Goal: Task Accomplishment & Management: Complete application form

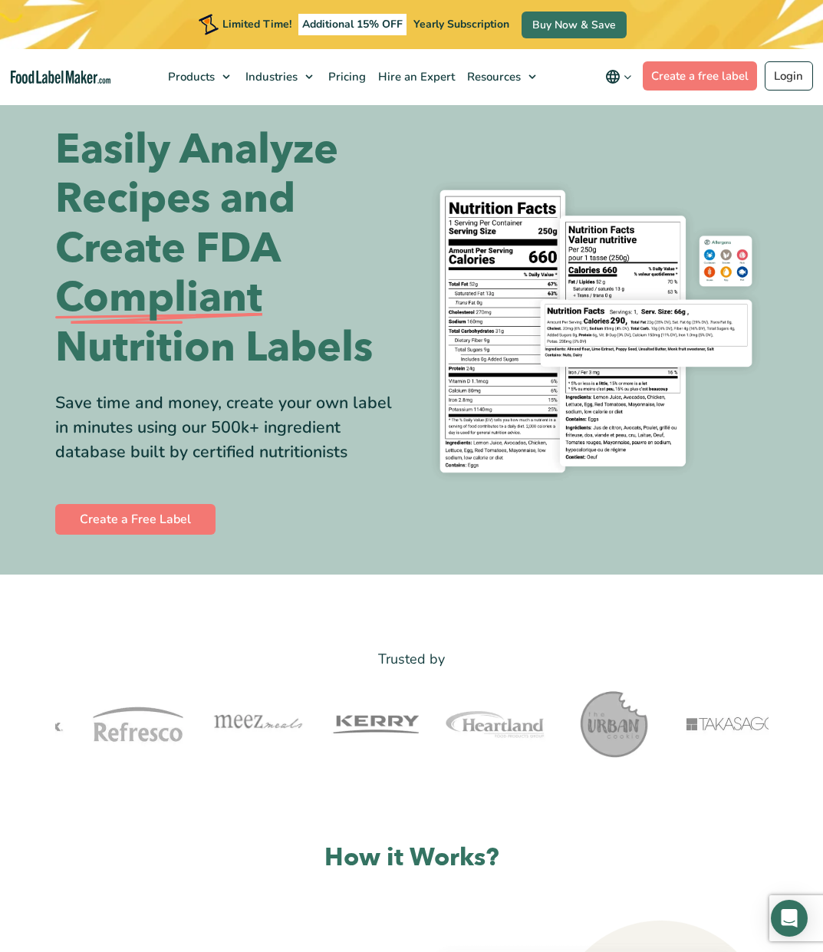
scroll to position [16, 0]
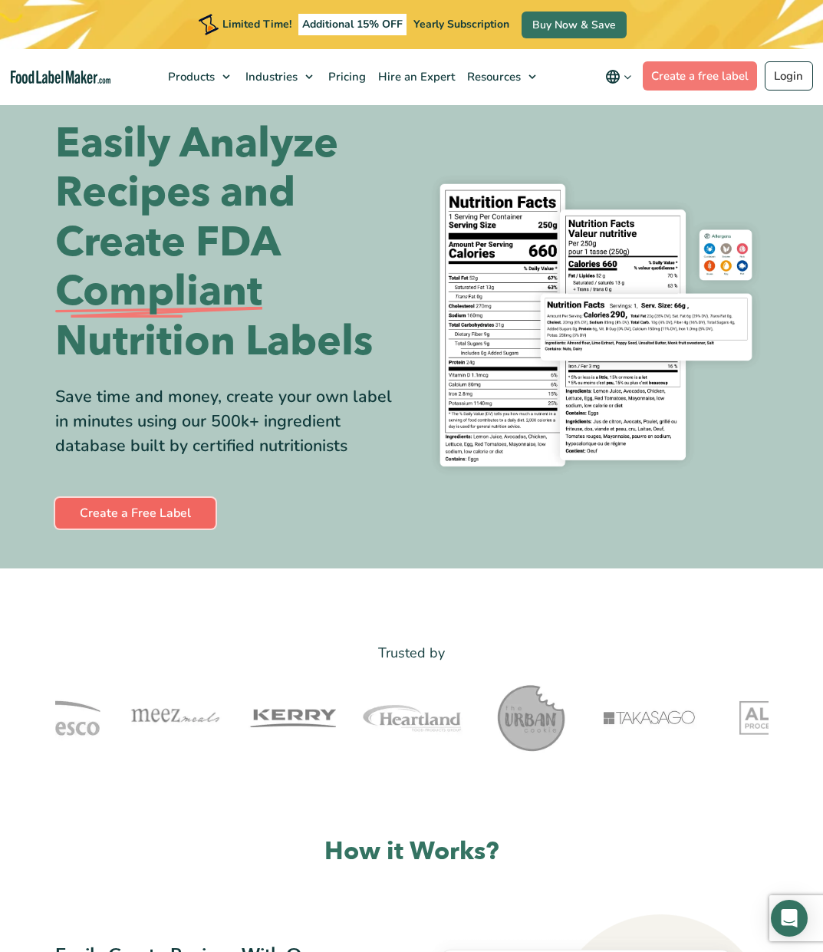
click at [191, 510] on link "Create a Free Label" at bounding box center [135, 513] width 160 height 31
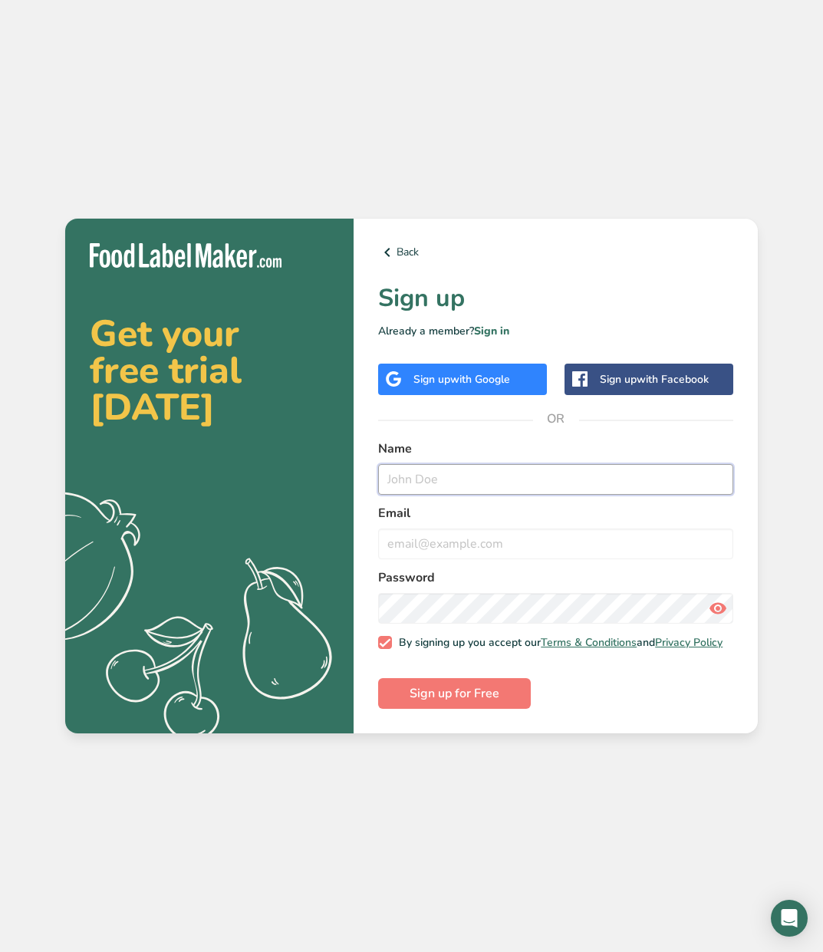
click at [429, 481] on input "text" at bounding box center [555, 479] width 355 height 31
type input "[PERSON_NAME]"
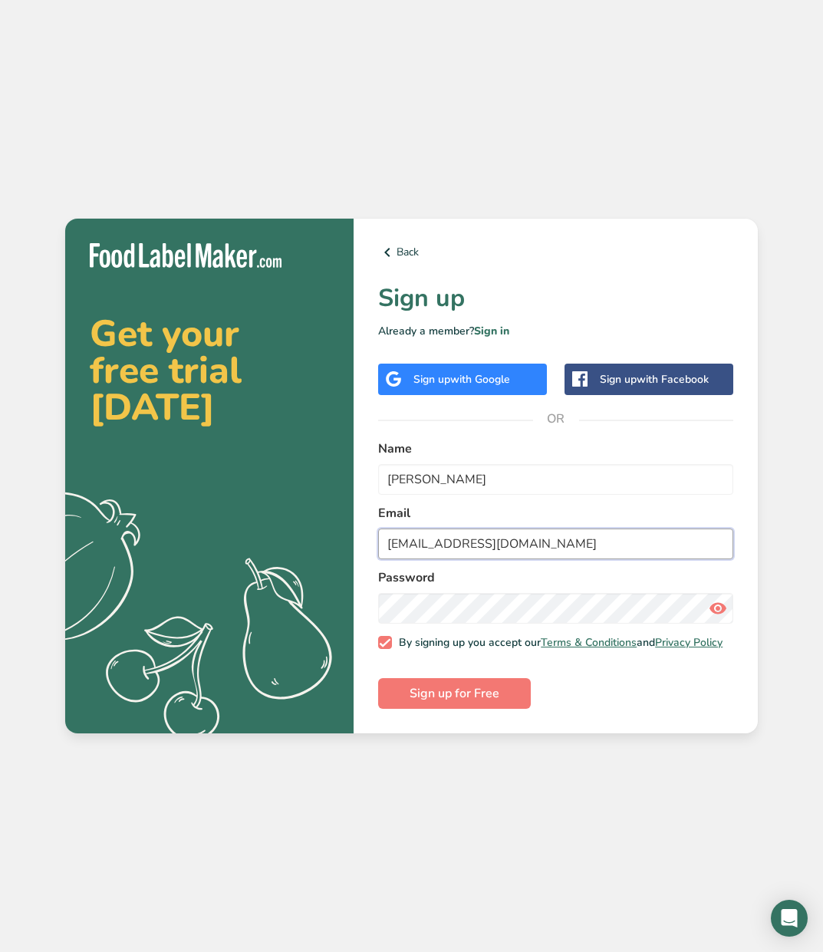
type input "[EMAIL_ADDRESS][DOMAIN_NAME]"
click at [641, 269] on div "Back Sign up Already a member? Sign in Sign up with Google Sign up with Faceboo…" at bounding box center [556, 477] width 404 height 516
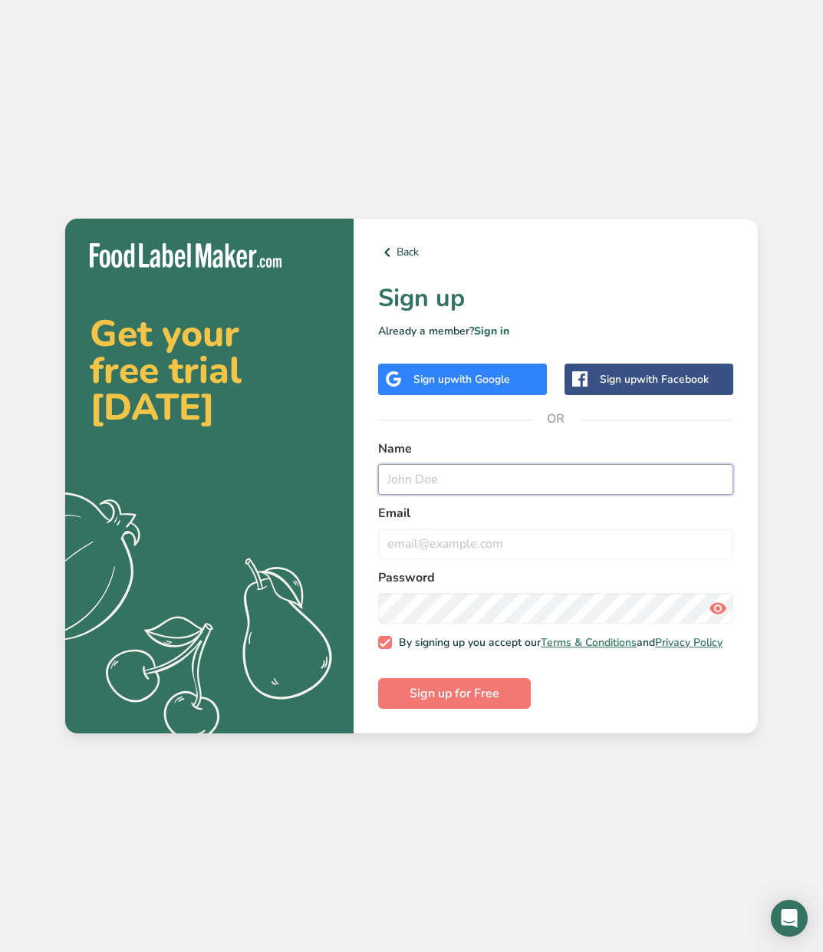
click at [498, 476] on input "text" at bounding box center [555, 479] width 355 height 31
type input "[PERSON_NAME]"
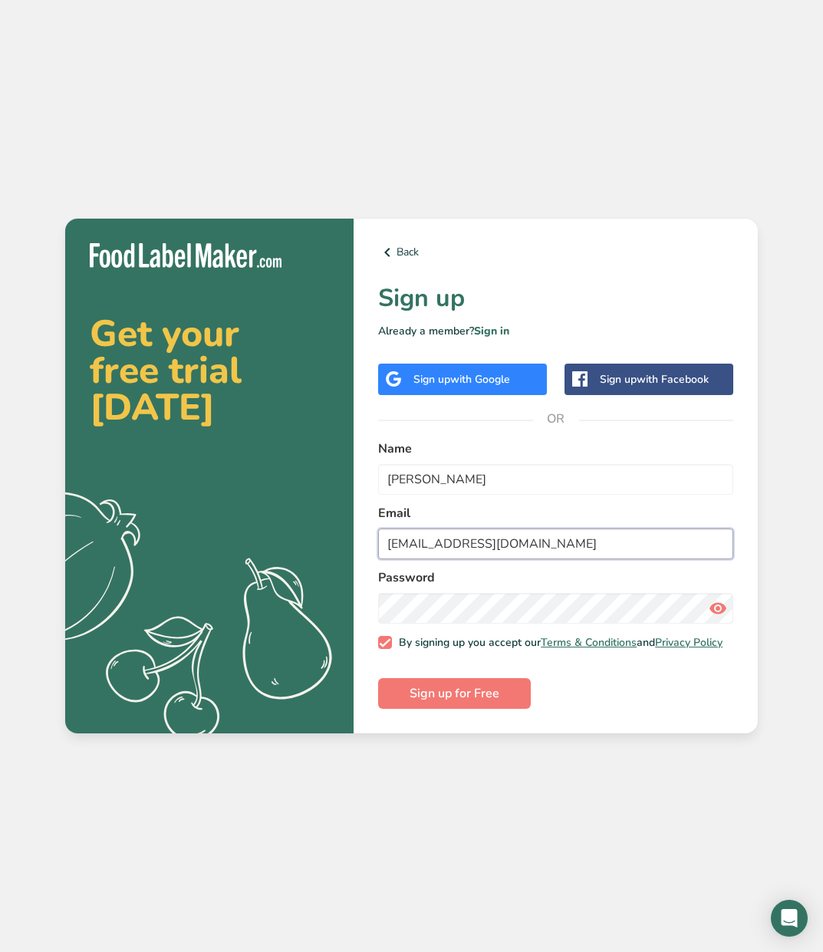
click at [483, 541] on input "[EMAIL_ADDRESS][DOMAIN_NAME]" at bounding box center [555, 544] width 355 height 31
click at [378, 678] on button "Sign up for Free" at bounding box center [454, 693] width 153 height 31
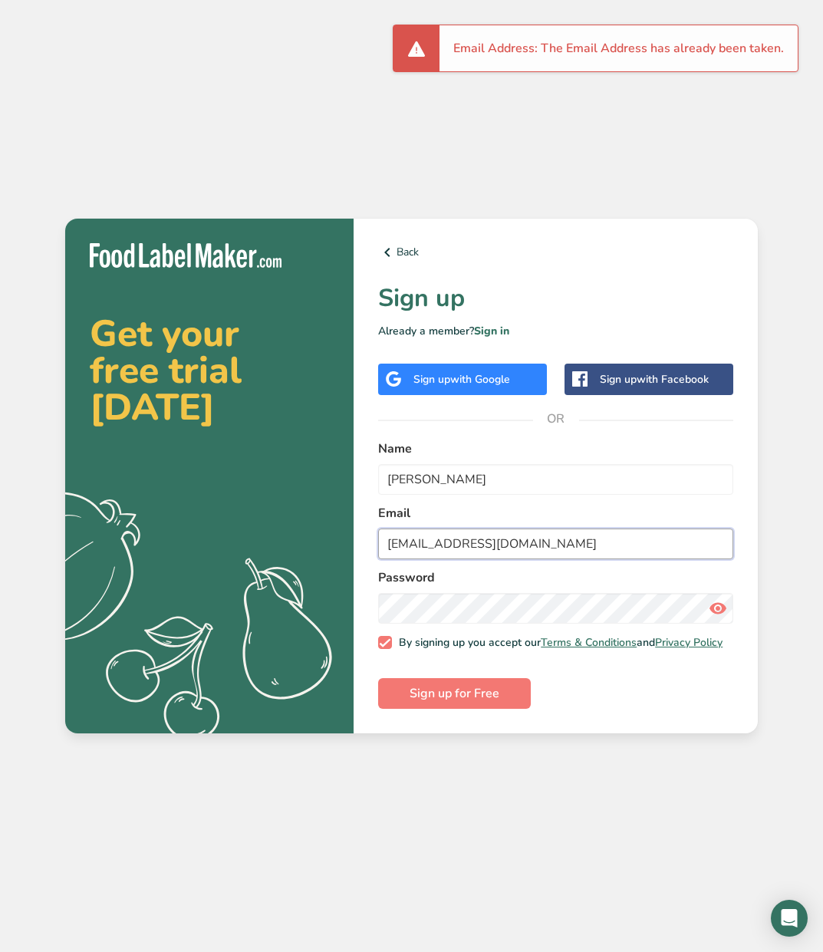
click at [538, 543] on input "[EMAIL_ADDRESS][DOMAIN_NAME]" at bounding box center [555, 544] width 355 height 31
click at [517, 540] on input "[EMAIL_ADDRESS][DOMAIN_NAME]" at bounding box center [555, 544] width 355 height 31
click at [516, 540] on input "[EMAIL_ADDRESS][DOMAIN_NAME]" at bounding box center [555, 544] width 355 height 31
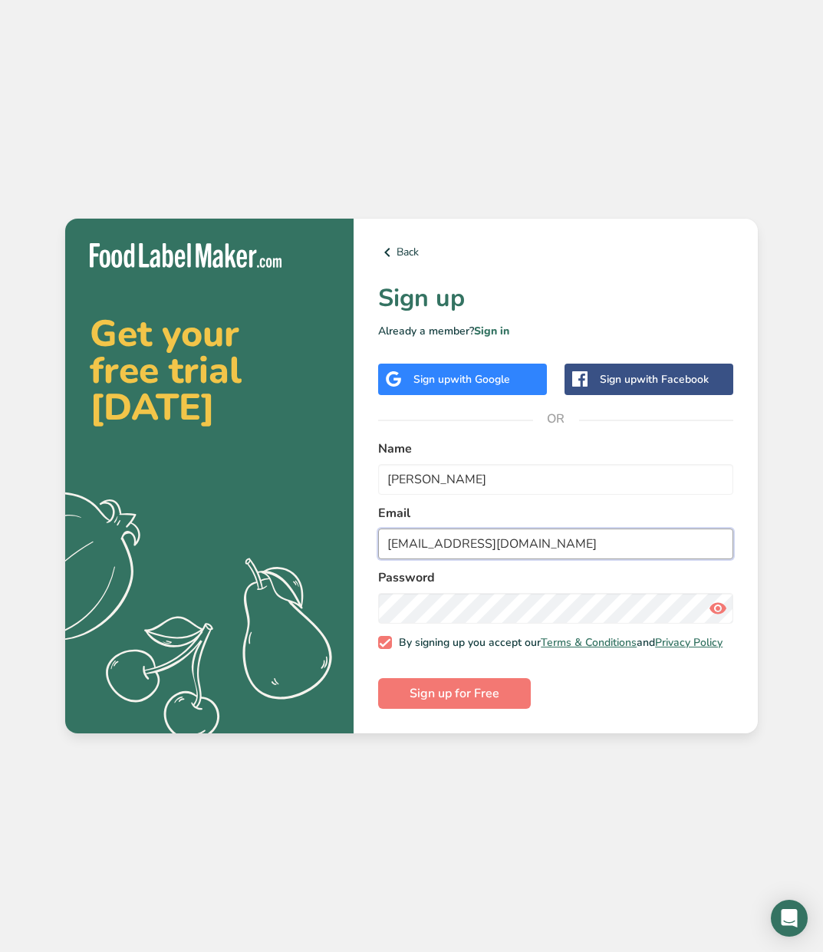
type input "[EMAIL_ADDRESS][DOMAIN_NAME]"
click at [486, 694] on span "Sign up for Free" at bounding box center [455, 693] width 90 height 18
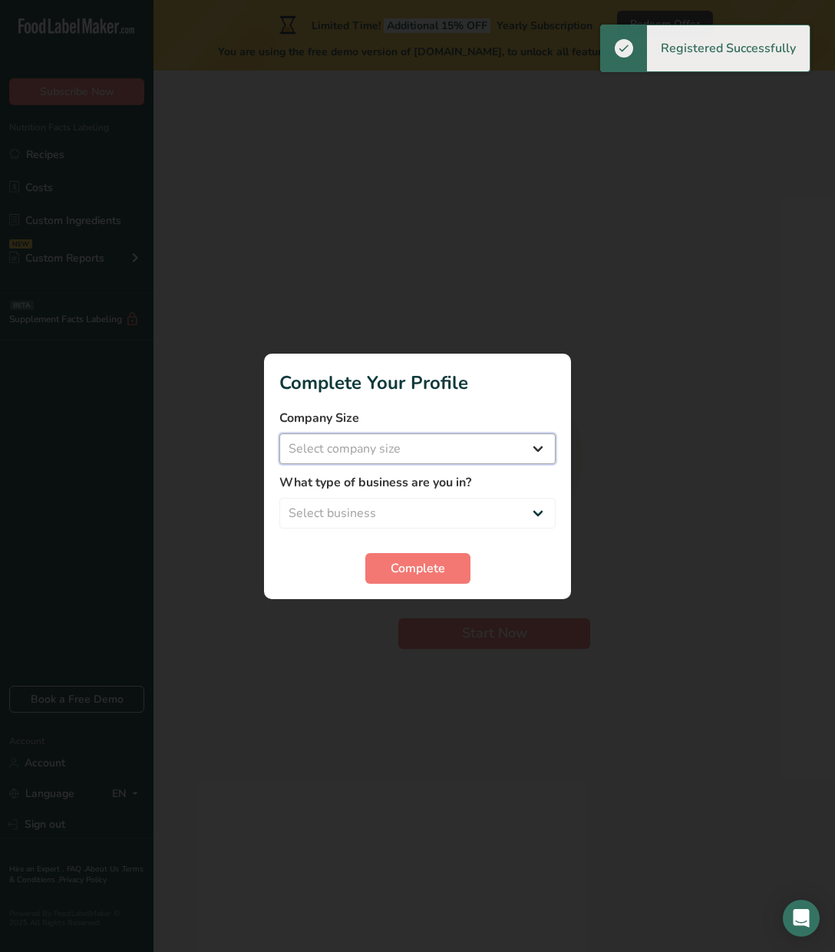
click at [444, 433] on select "Select company size Fewer than 10 Employees 10 to 50 Employees 51 to 500 Employ…" at bounding box center [417, 448] width 276 height 31
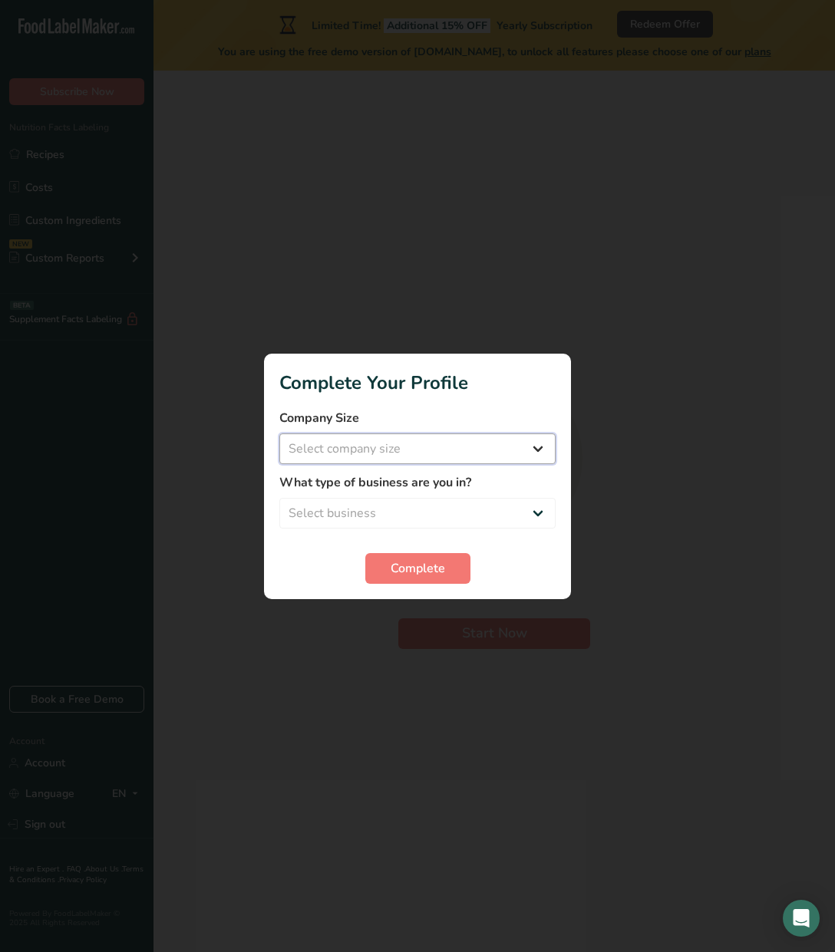
select select "1"
click at [279, 433] on select "Select company size Fewer than 10 Employees 10 to 50 Employees 51 to 500 Employ…" at bounding box center [417, 448] width 276 height 31
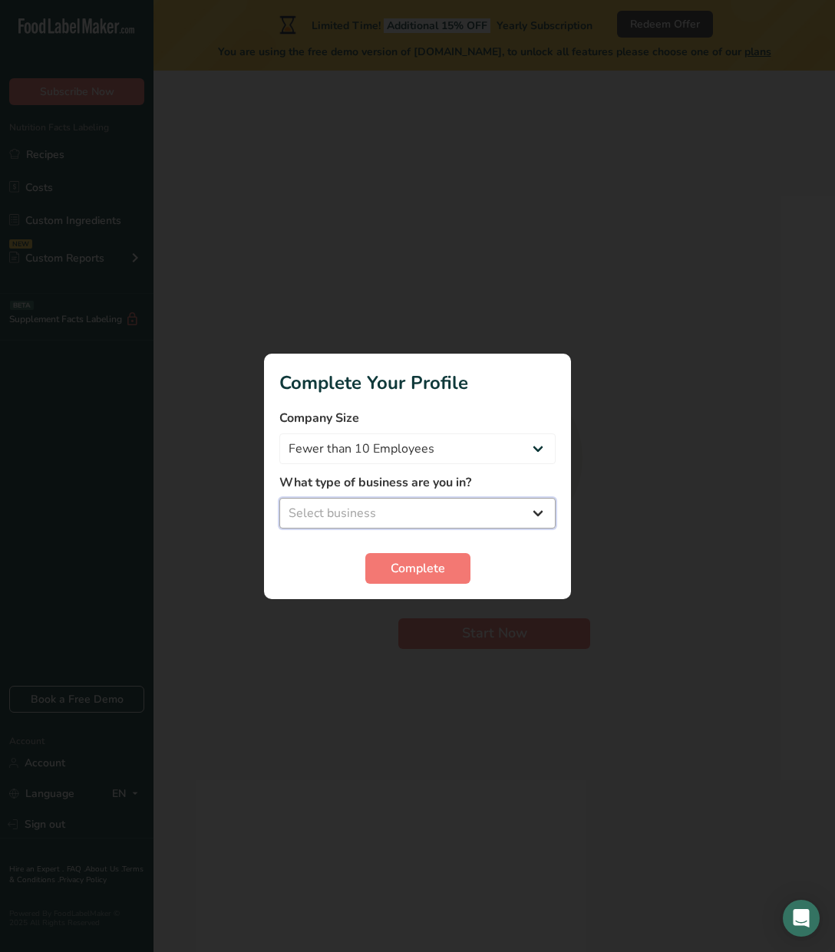
click at [450, 508] on select "Select business Packaged Food Manufacturer Restaurant & Cafe Bakery Meal Plans …" at bounding box center [417, 513] width 276 height 31
select select "3"
click at [279, 498] on select "Select business Packaged Food Manufacturer Restaurant & Cafe Bakery Meal Plans …" at bounding box center [417, 513] width 276 height 31
click at [440, 572] on span "Complete" at bounding box center [417, 568] width 54 height 18
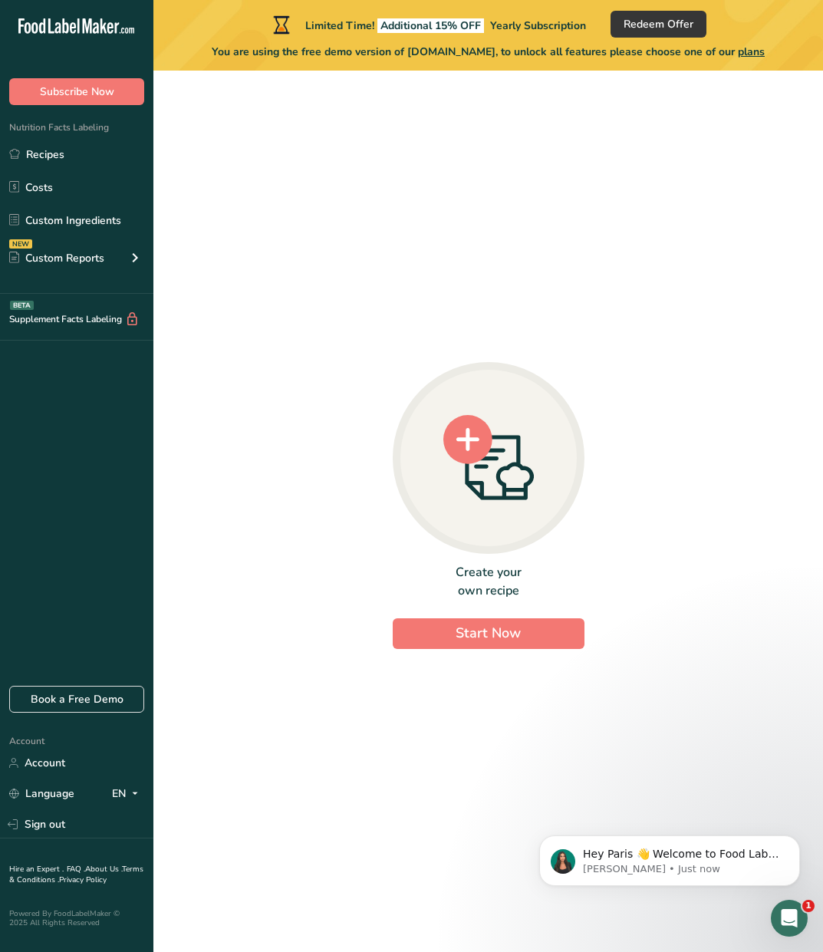
drag, startPoint x: 506, startPoint y: 404, endPoint x: 522, endPoint y: 476, distance: 73.7
click at [522, 476] on div at bounding box center [489, 458] width 192 height 192
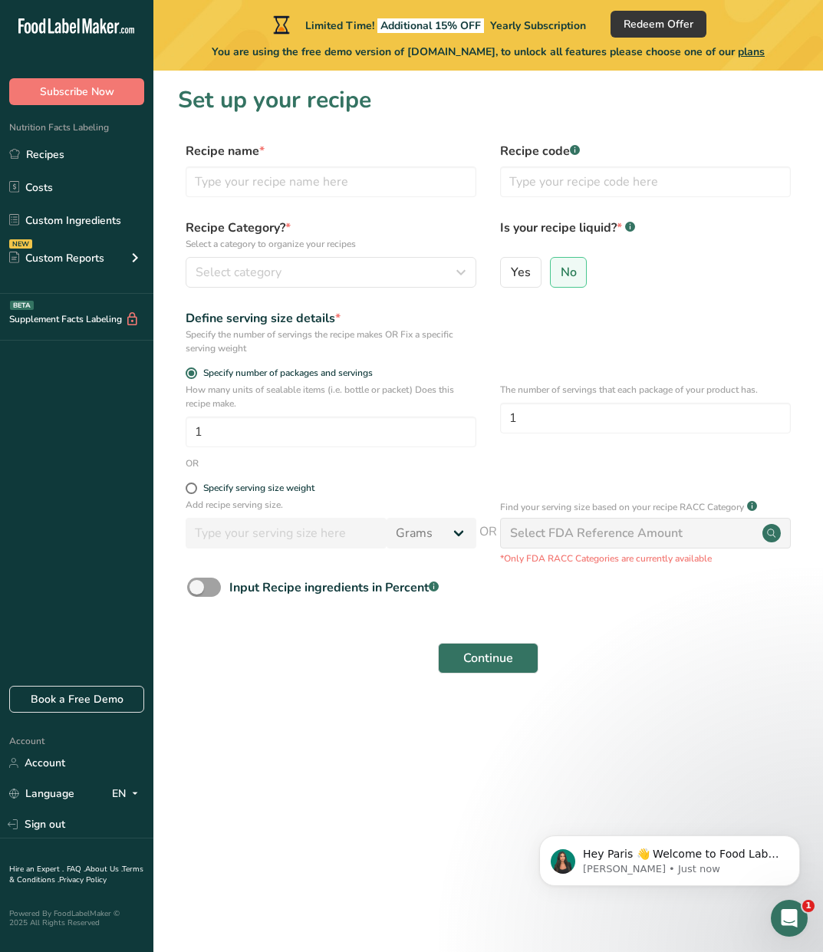
click at [414, 120] on section "Set up your recipe Recipe name * Recipe code .a-a{fill:#347362;}.b-a{fill:#fff;…" at bounding box center [488, 389] width 670 height 637
click at [46, 24] on icon ".a-20{fill:#fff;}" at bounding box center [93, 30] width 150 height 24
click at [79, 28] on icon at bounding box center [78, 25] width 2 height 15
click at [111, 223] on link "Custom Ingredients" at bounding box center [76, 220] width 153 height 29
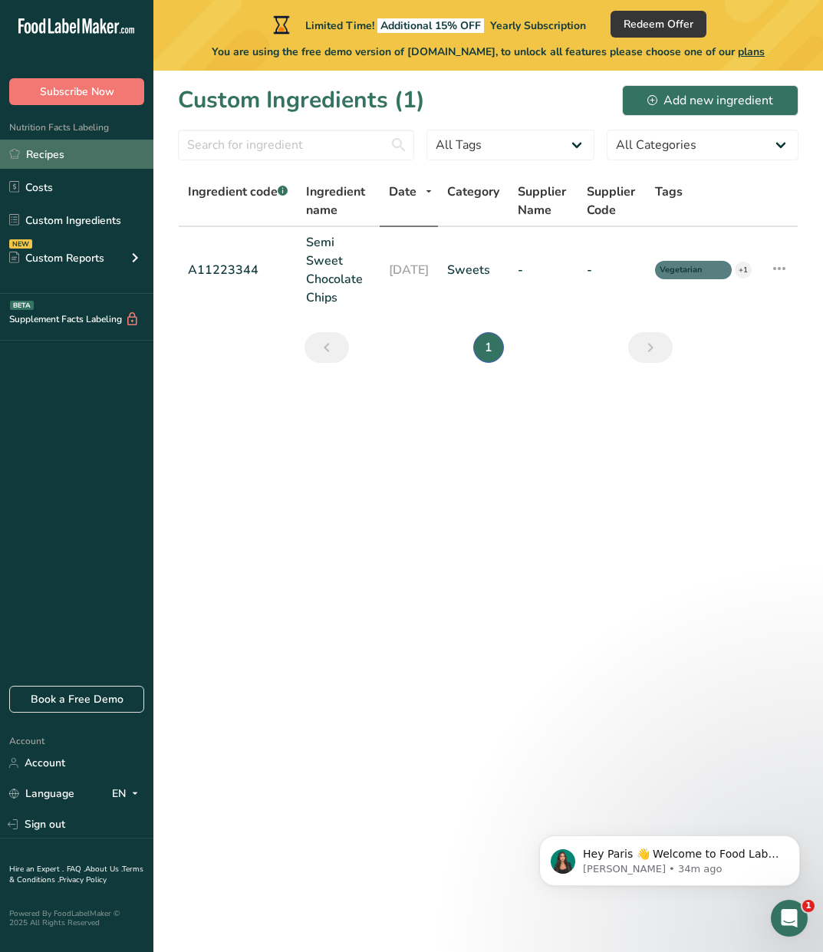
click at [87, 159] on link "Recipes" at bounding box center [76, 154] width 153 height 29
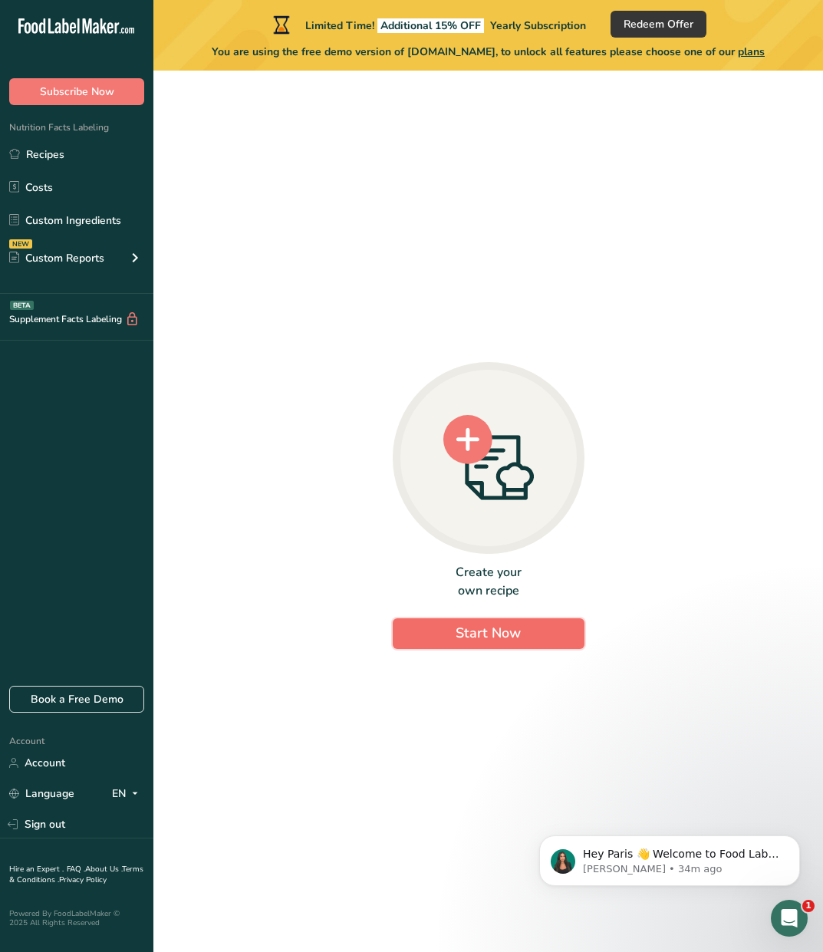
click at [522, 631] on button "Start Now" at bounding box center [489, 633] width 192 height 31
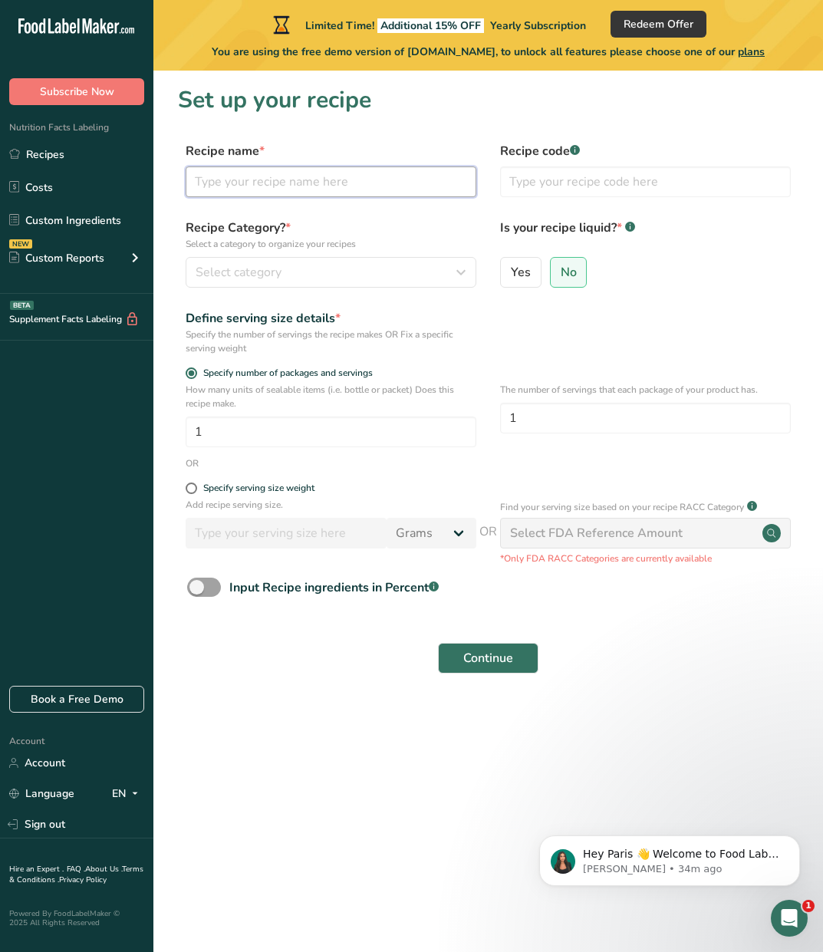
click at [363, 177] on input "text" at bounding box center [331, 181] width 291 height 31
type input "Peanut Butter Cookies"
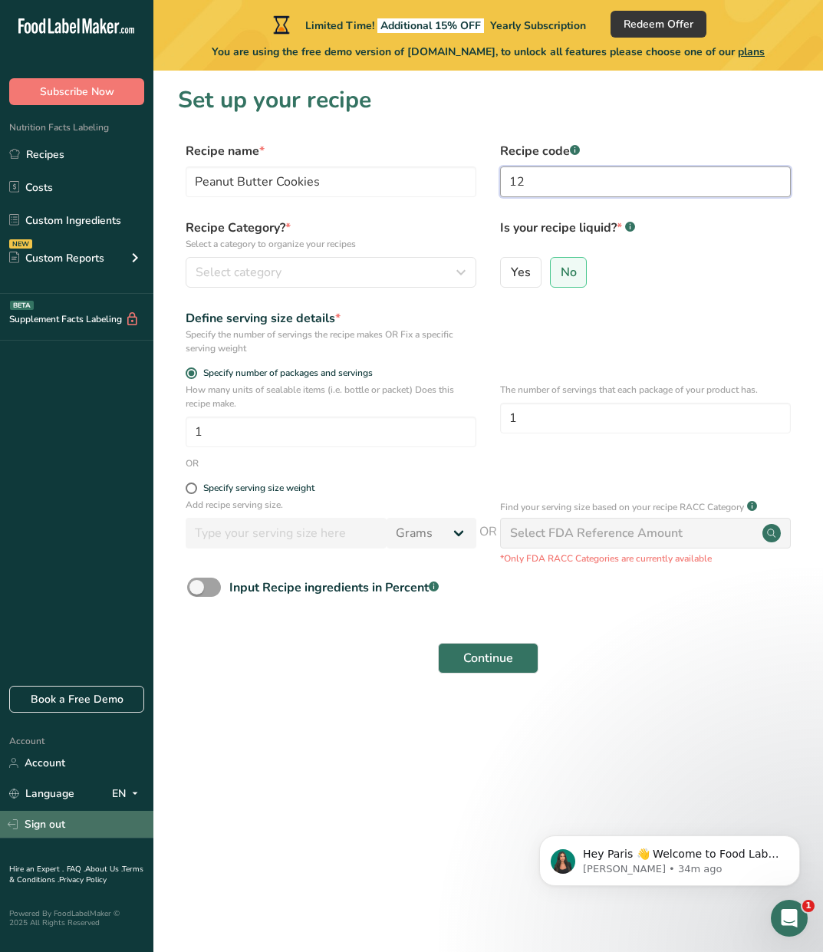
type input "1"
type input "000111"
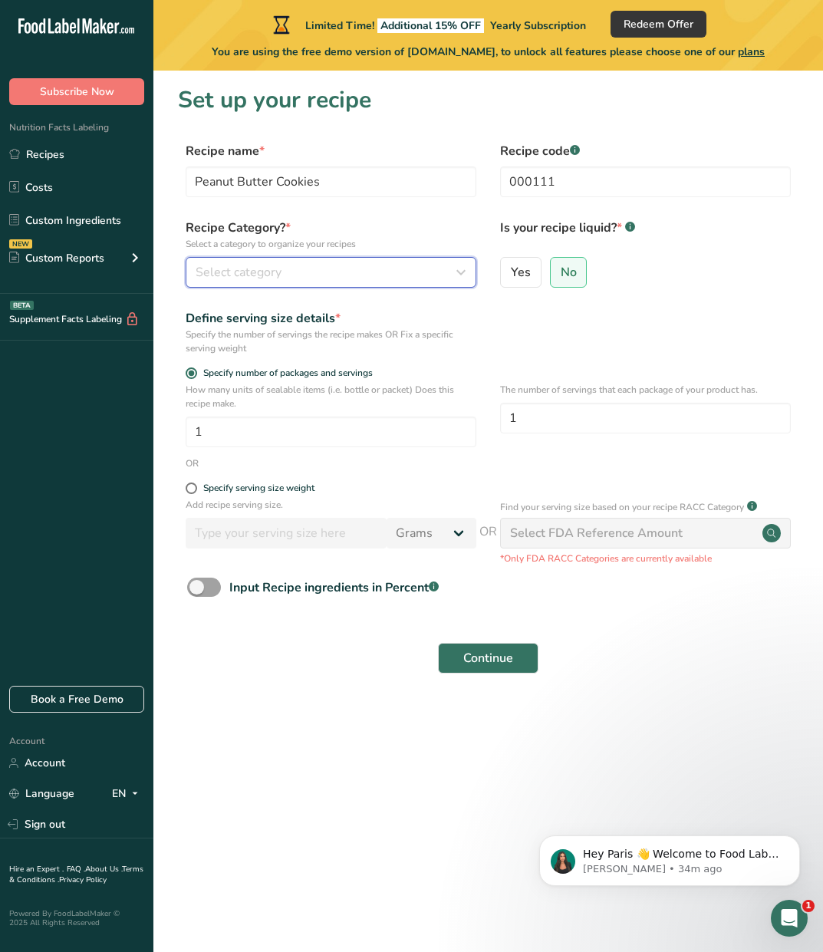
click at [371, 272] on div "Select category" at bounding box center [327, 272] width 262 height 18
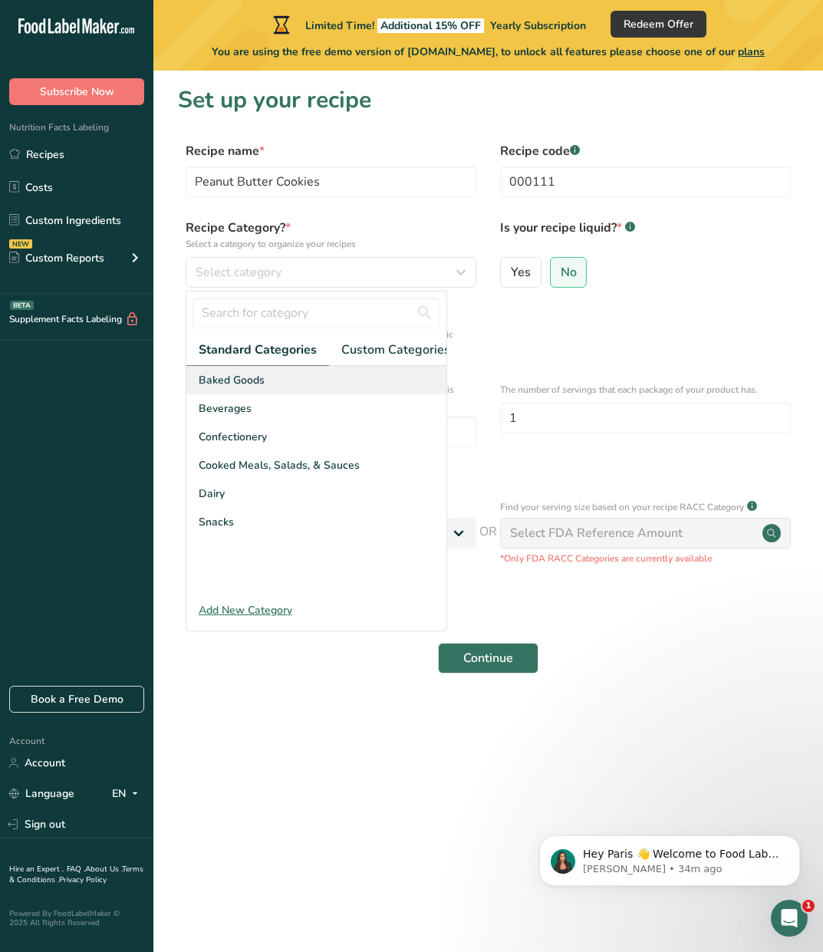
click at [381, 392] on div "Baked Goods" at bounding box center [316, 380] width 260 height 28
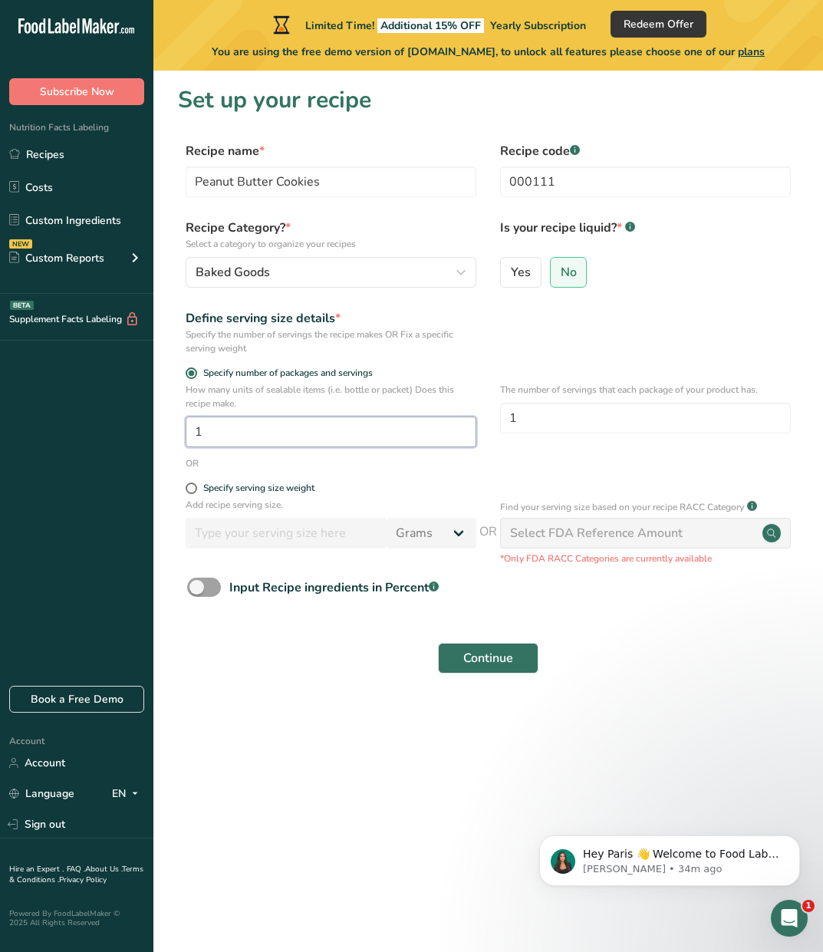
click at [376, 432] on input "1" at bounding box center [331, 432] width 291 height 31
click at [369, 430] on input "1" at bounding box center [331, 432] width 291 height 31
type input "12"
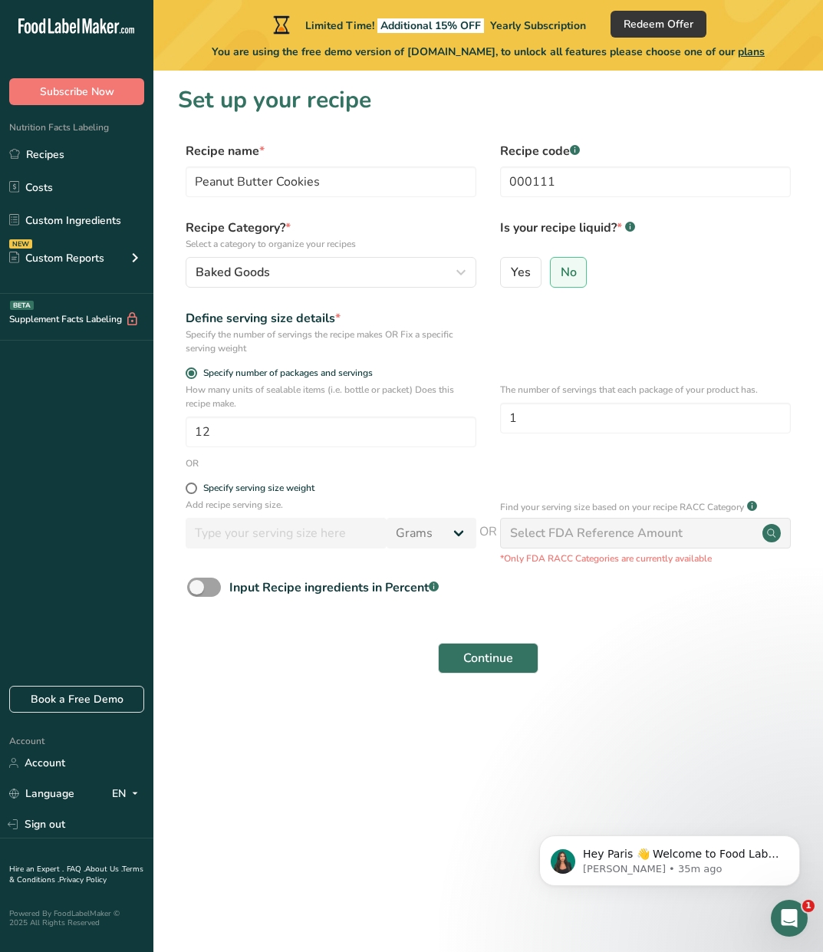
click at [614, 480] on form "Recipe name * Peanut Butter Cookies Recipe code .a-a{fill:#347362;}.b-a{fill:#f…" at bounding box center [488, 412] width 621 height 541
click at [608, 421] on input "1" at bounding box center [645, 418] width 291 height 31
drag, startPoint x: 527, startPoint y: 421, endPoint x: 498, endPoint y: 419, distance: 29.2
click at [498, 419] on div "How many units of sealable items (i.e. bottle or packet) Does this recipe make.…" at bounding box center [488, 420] width 621 height 74
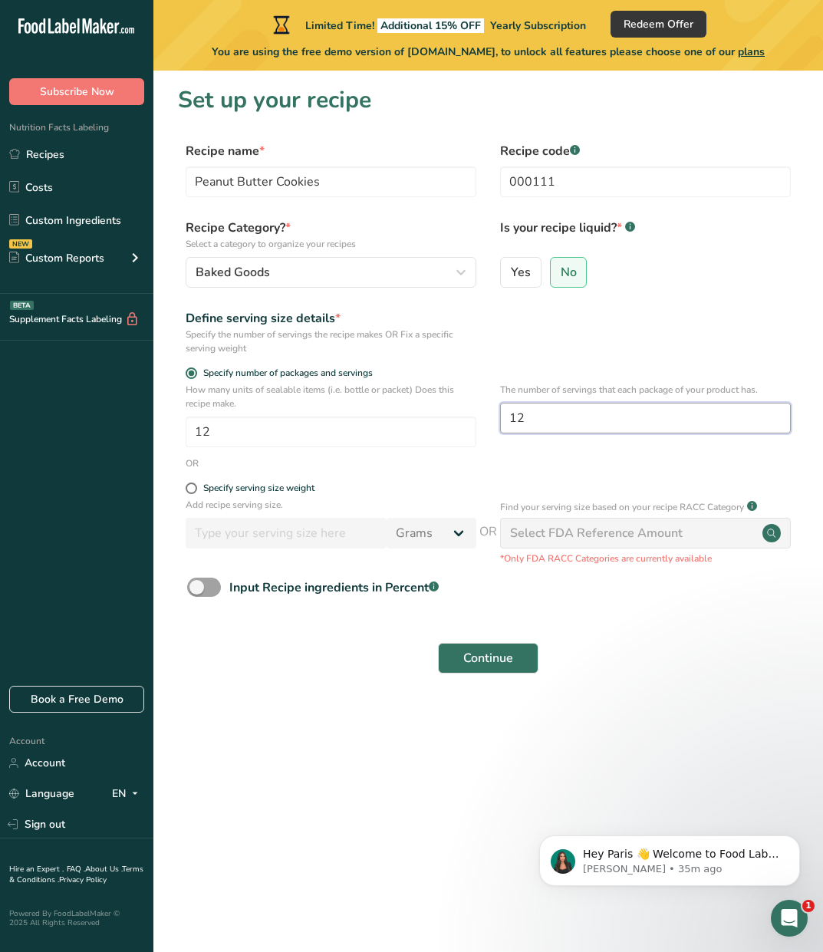
click at [532, 420] on input "12" at bounding box center [645, 418] width 291 height 31
drag, startPoint x: 532, startPoint y: 419, endPoint x: 493, endPoint y: 417, distance: 39.2
click at [493, 417] on div "How many units of sealable items (i.e. bottle or packet) Does this recipe make.…" at bounding box center [488, 420] width 621 height 74
click at [506, 460] on div "OR" at bounding box center [488, 463] width 621 height 14
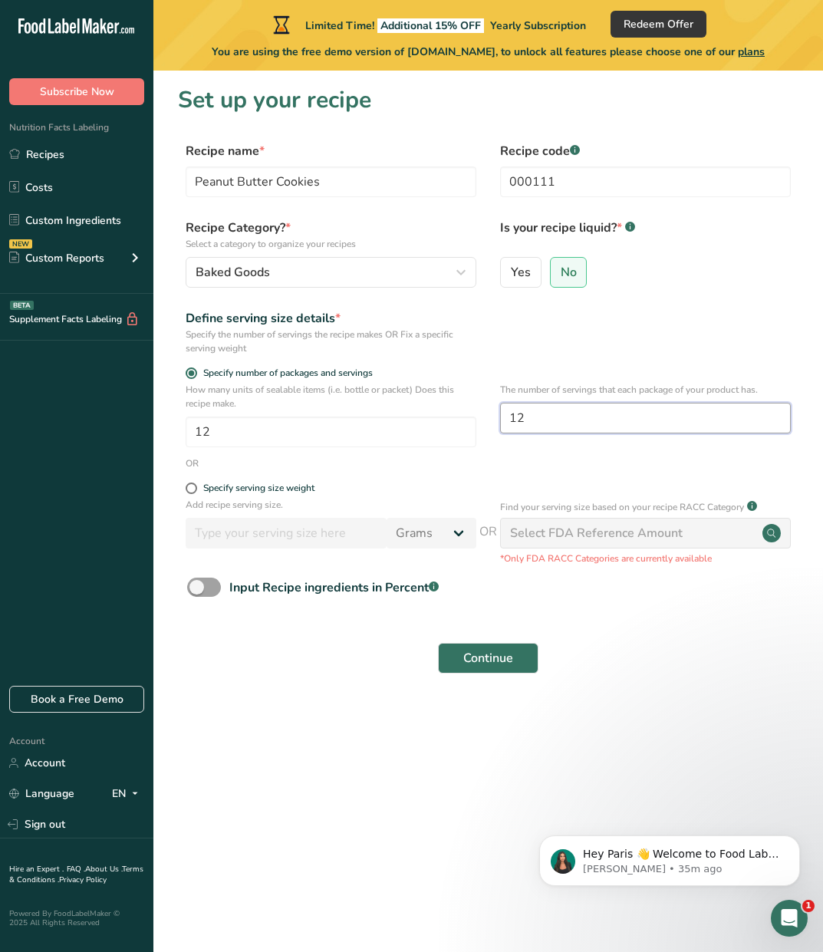
drag, startPoint x: 517, startPoint y: 415, endPoint x: 479, endPoint y: 411, distance: 38.5
click at [479, 411] on div "How many units of sealable items (i.e. bottle or packet) Does this recipe make.…" at bounding box center [488, 420] width 621 height 74
type input "6"
click at [496, 454] on div "How many units of sealable items (i.e. bottle or packet) Does this recipe make.…" at bounding box center [488, 420] width 621 height 74
click at [476, 656] on span "Continue" at bounding box center [488, 658] width 50 height 18
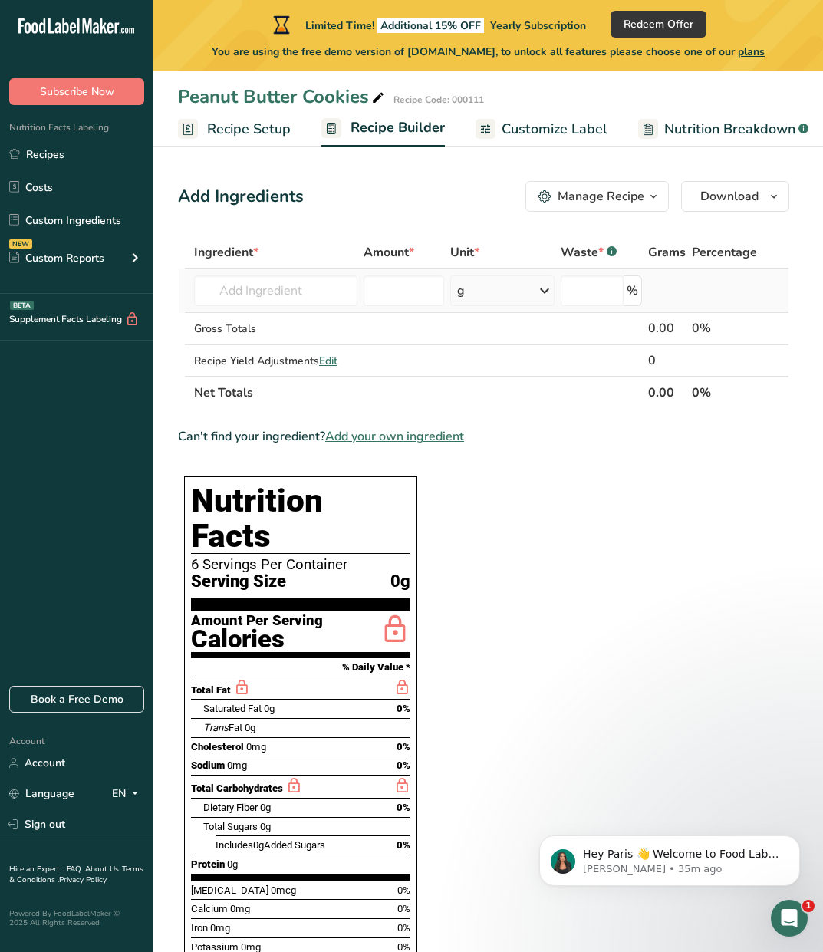
click at [507, 293] on div "g" at bounding box center [502, 290] width 104 height 31
click at [505, 523] on div "See more" at bounding box center [524, 525] width 129 height 16
click at [504, 413] on div "See more" at bounding box center [524, 412] width 129 height 16
click at [391, 299] on input "number" at bounding box center [404, 290] width 81 height 31
click at [499, 299] on div "g" at bounding box center [502, 290] width 104 height 31
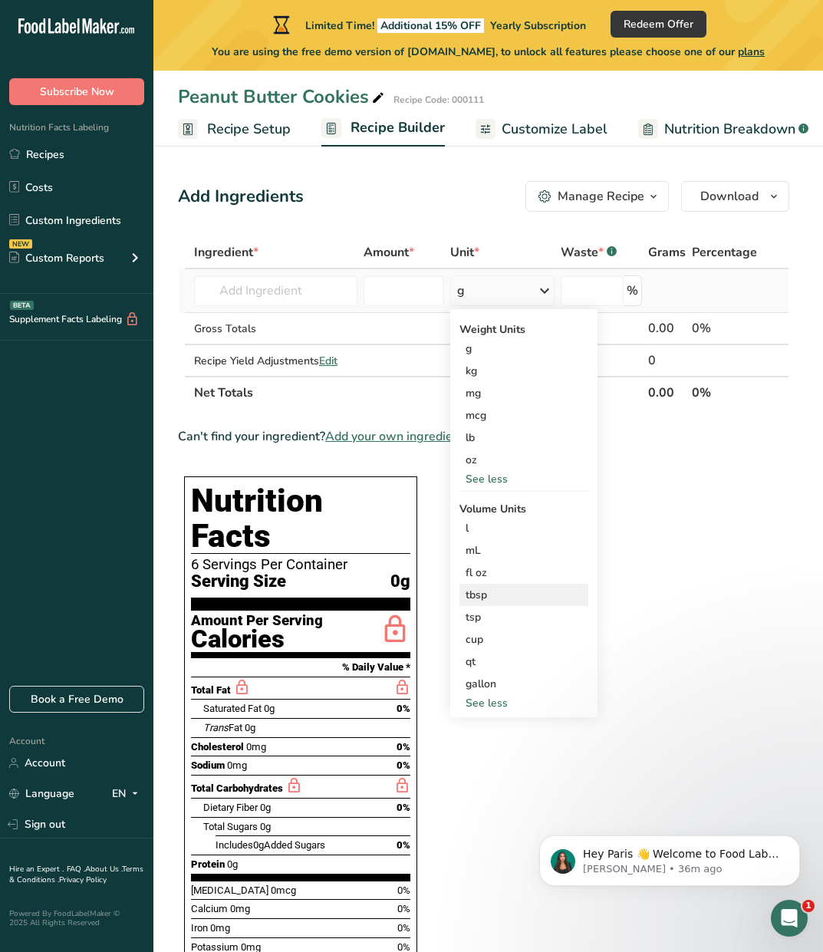
click at [502, 599] on div "tbsp" at bounding box center [524, 595] width 117 height 16
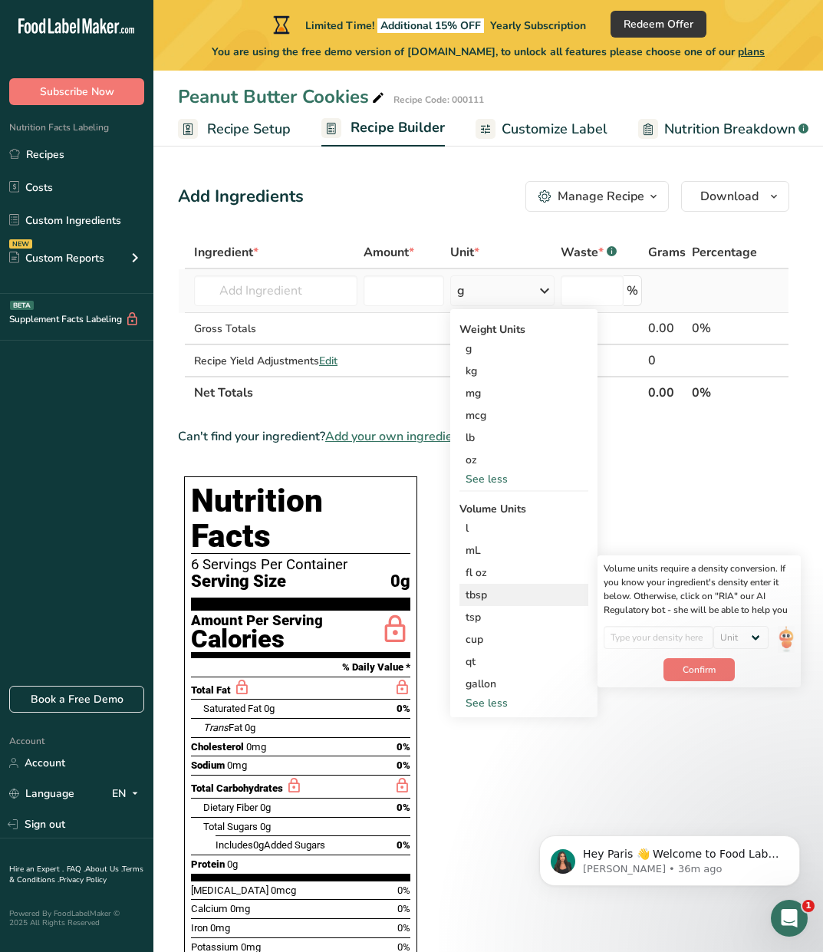
click at [486, 596] on div "tbsp" at bounding box center [524, 595] width 117 height 16
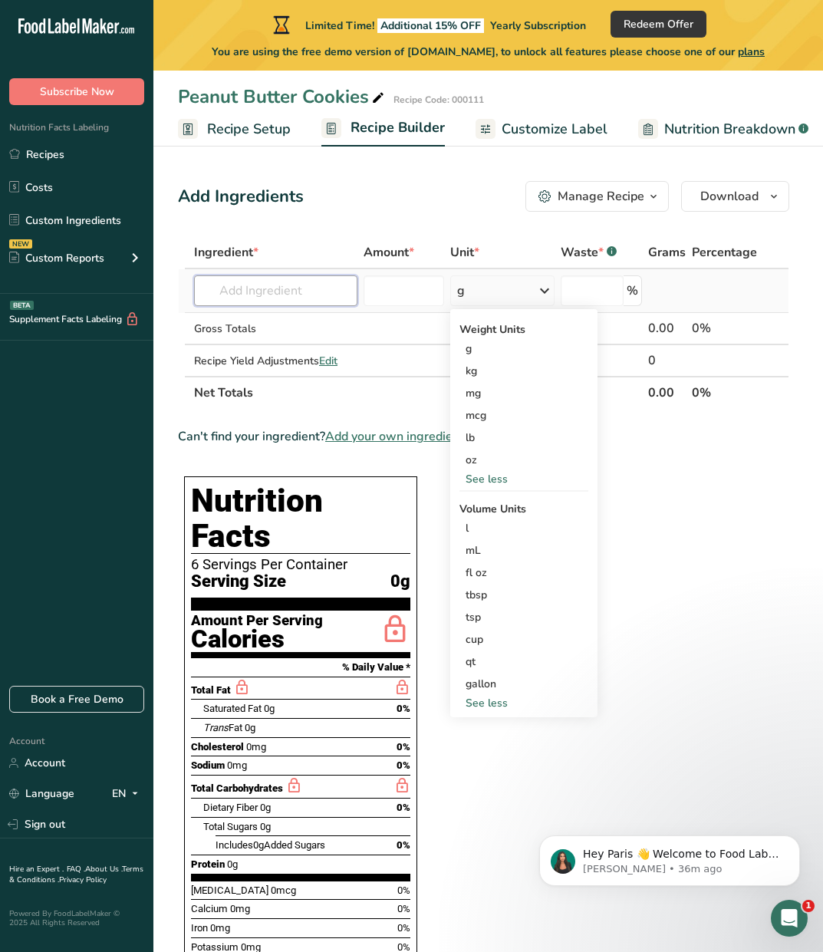
click at [318, 295] on input "text" at bounding box center [275, 290] width 163 height 31
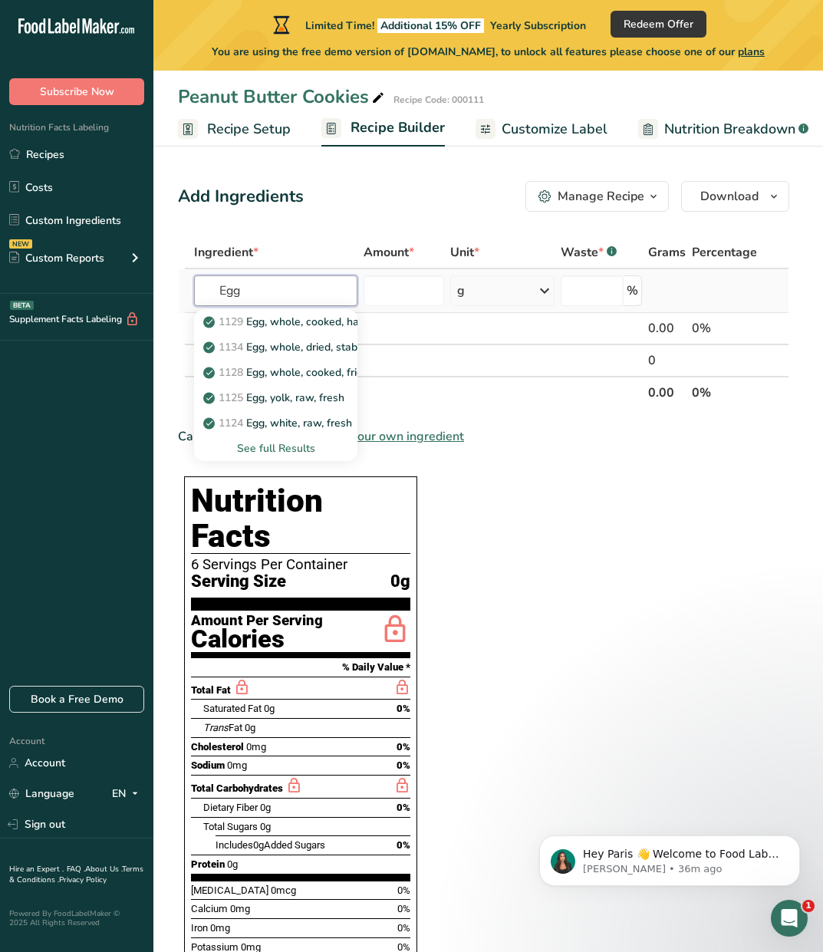
type input "Egg"
click at [288, 451] on div "See full Results" at bounding box center [275, 448] width 139 height 16
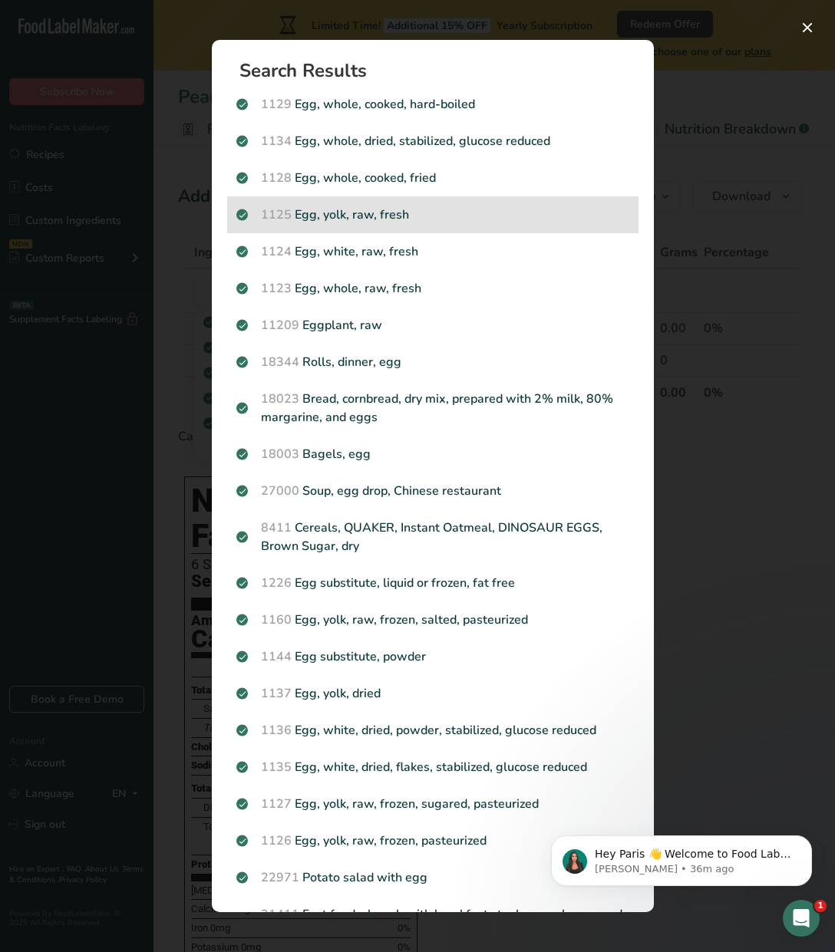
click at [475, 219] on p "1125 Egg, yolk, raw, fresh" at bounding box center [432, 215] width 393 height 18
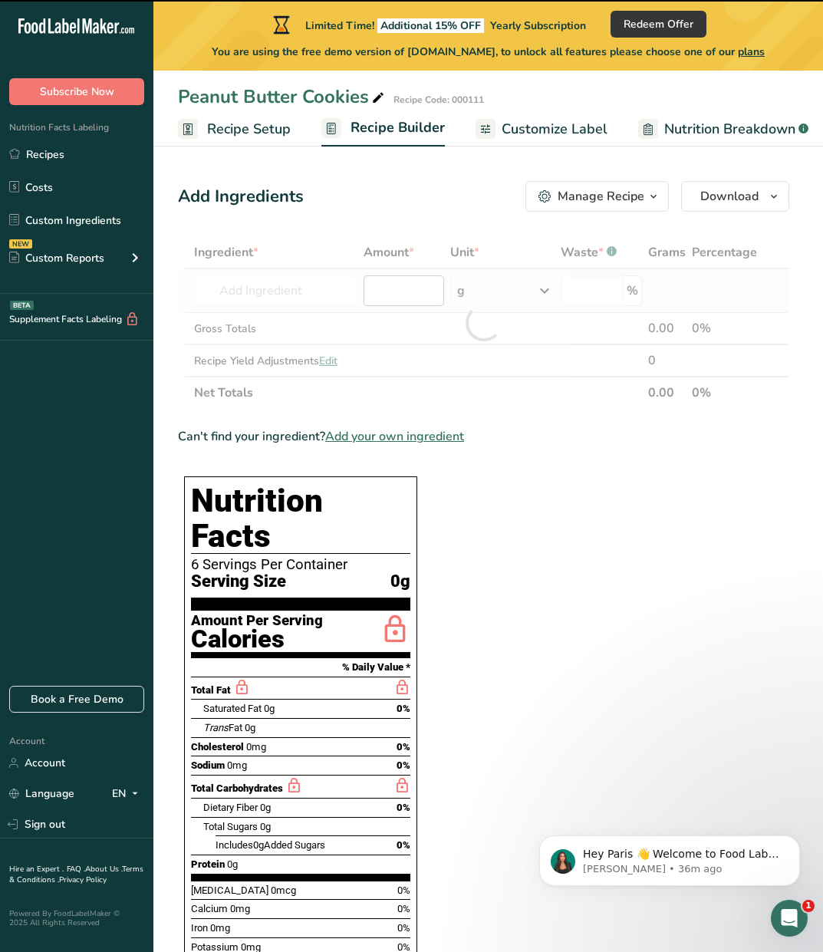
type input "0"
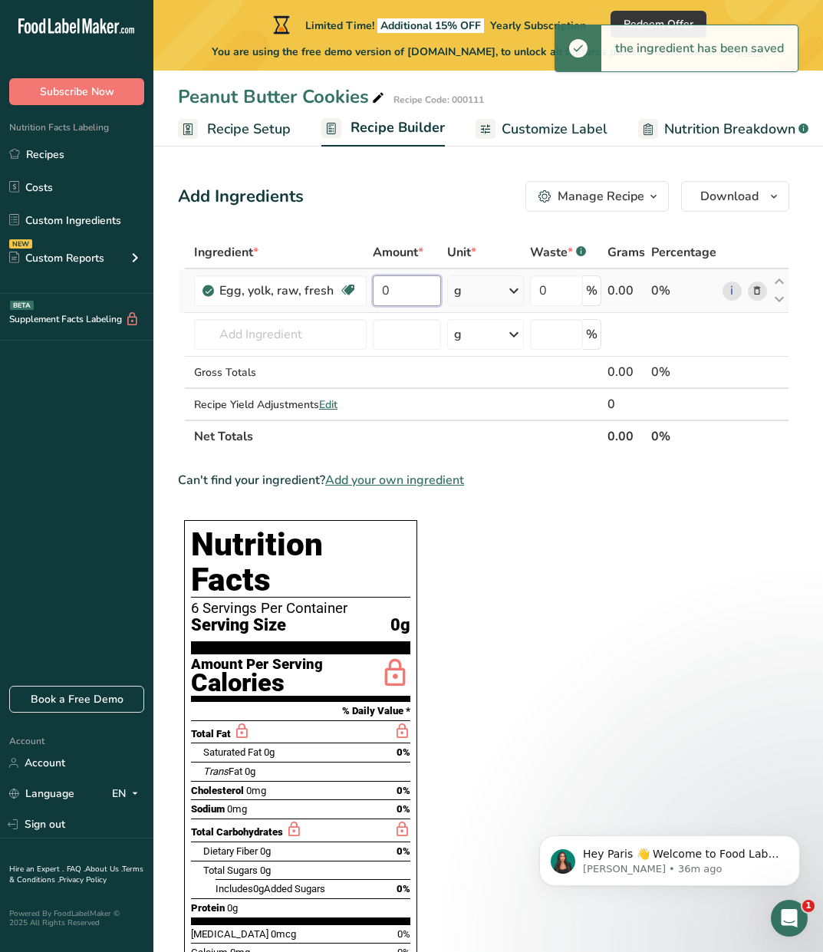
click at [417, 290] on input "0" at bounding box center [407, 290] width 69 height 31
click at [414, 289] on input "0" at bounding box center [407, 290] width 69 height 31
type input "1"
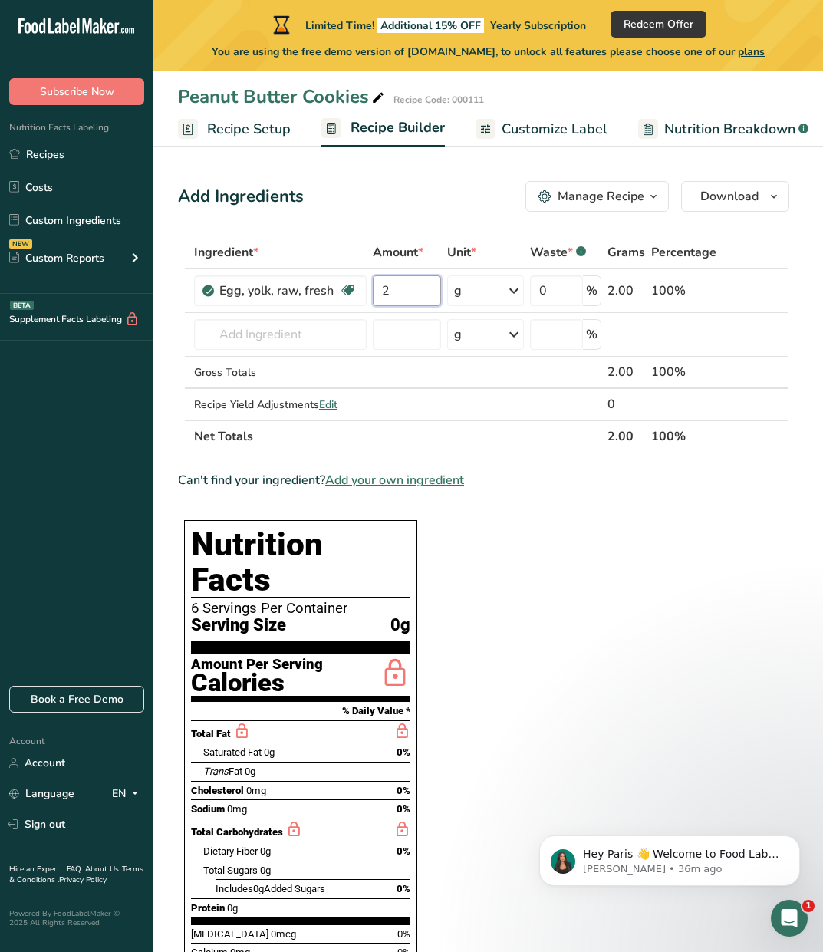
type input "2"
click at [503, 420] on div "Ingredient * Amount * Unit * Waste * .a-a{fill:#347362;}.b-a{fill:#fff;} Grams …" at bounding box center [483, 344] width 611 height 216
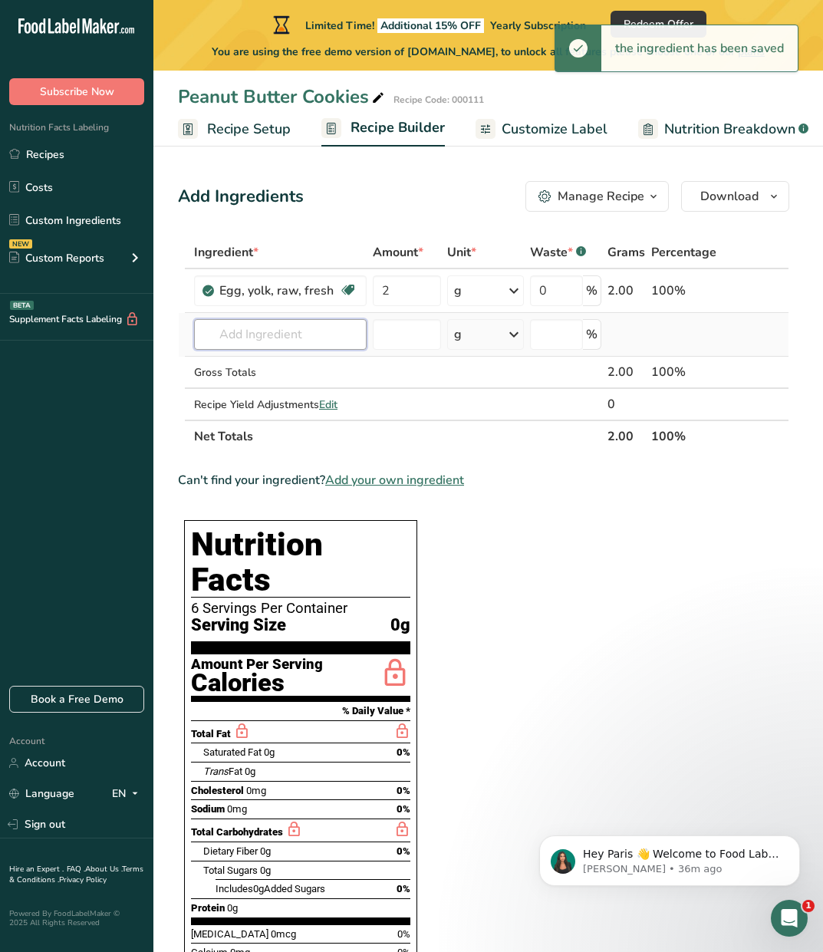
click at [298, 338] on input "text" at bounding box center [280, 334] width 173 height 31
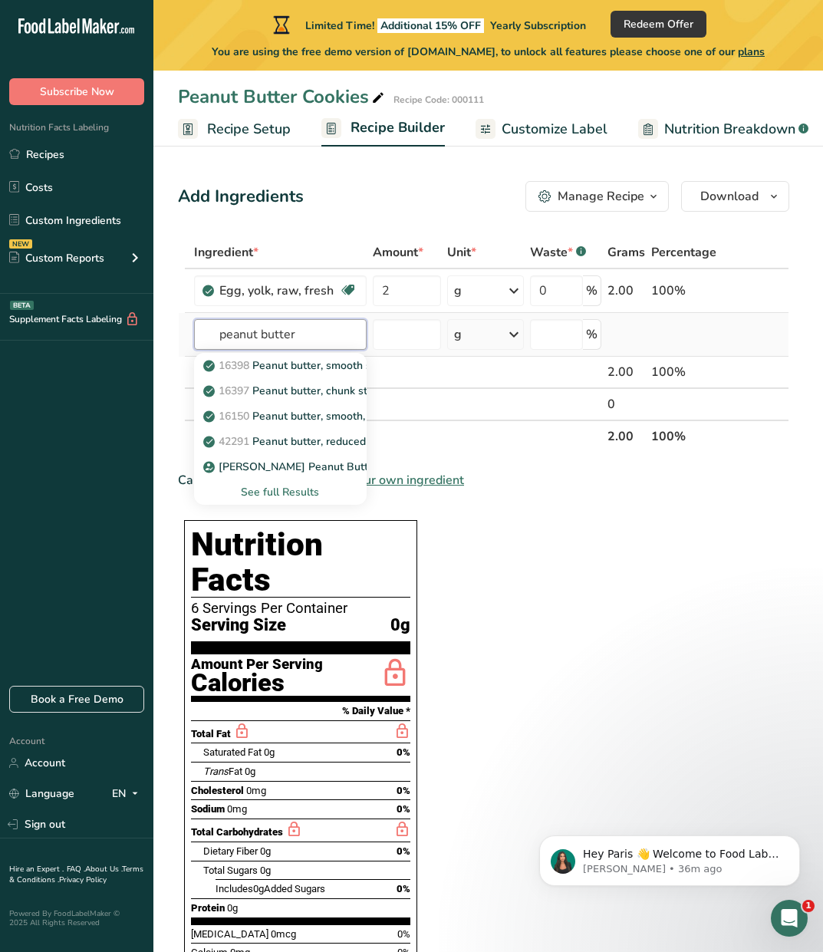
type input "peanut butter"
click at [282, 493] on div "See full Results" at bounding box center [280, 492] width 148 height 16
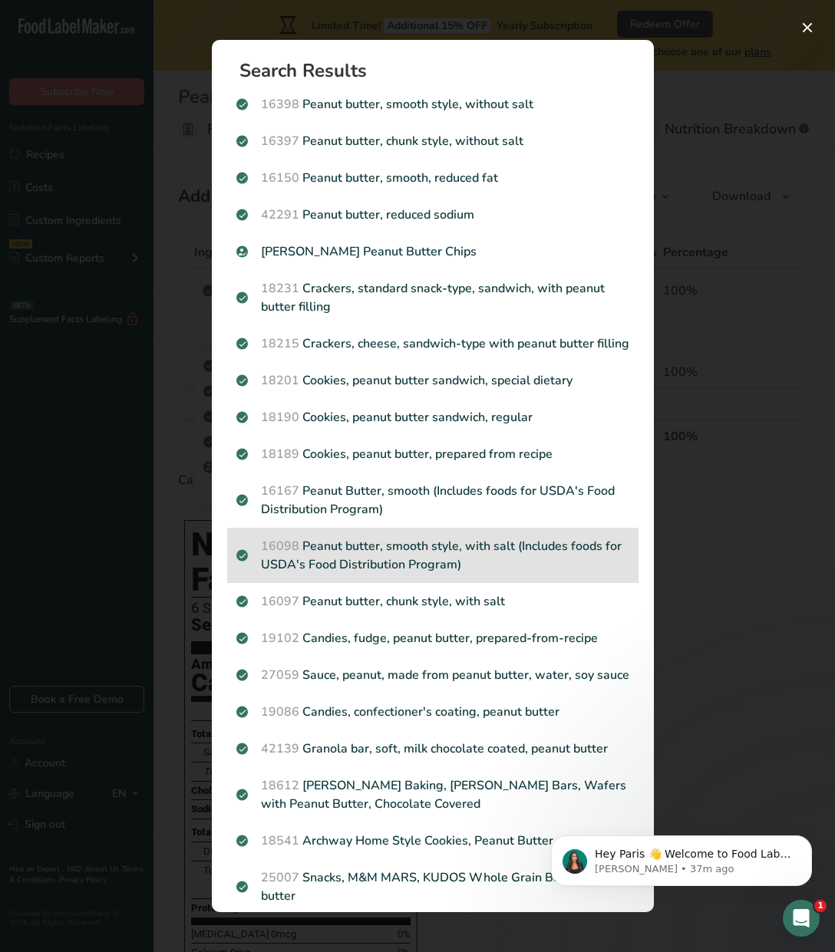
click at [506, 574] on p "16098 Peanut butter, smooth style, with salt (Includes foods for USDA's Food Di…" at bounding box center [432, 555] width 393 height 37
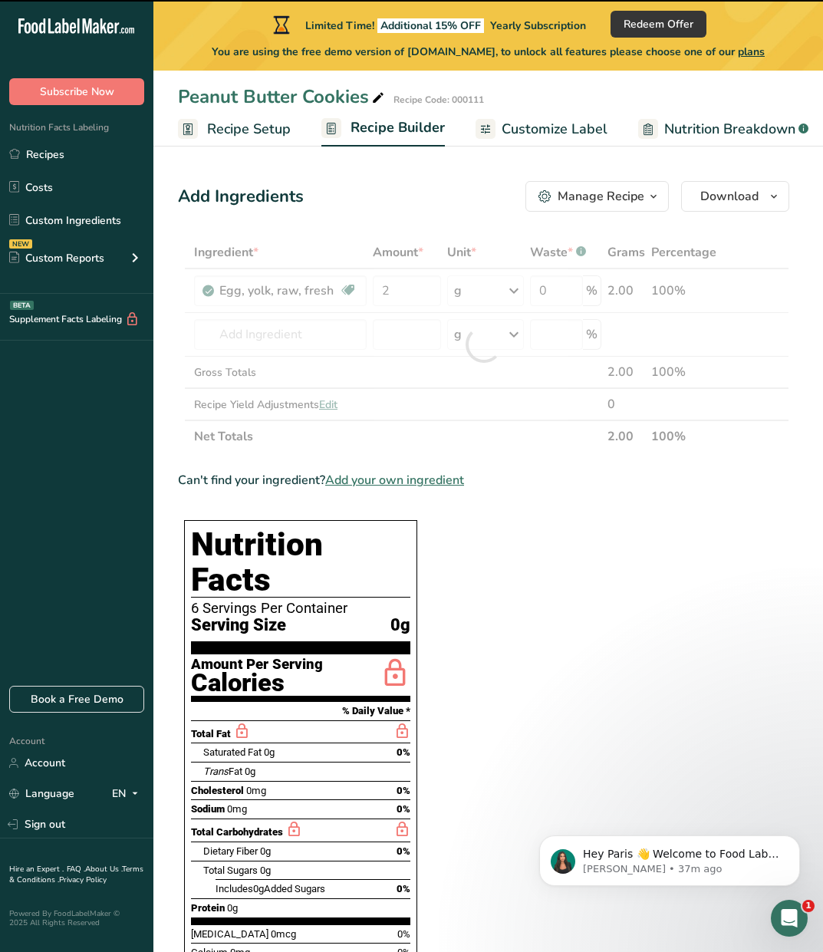
type input "0"
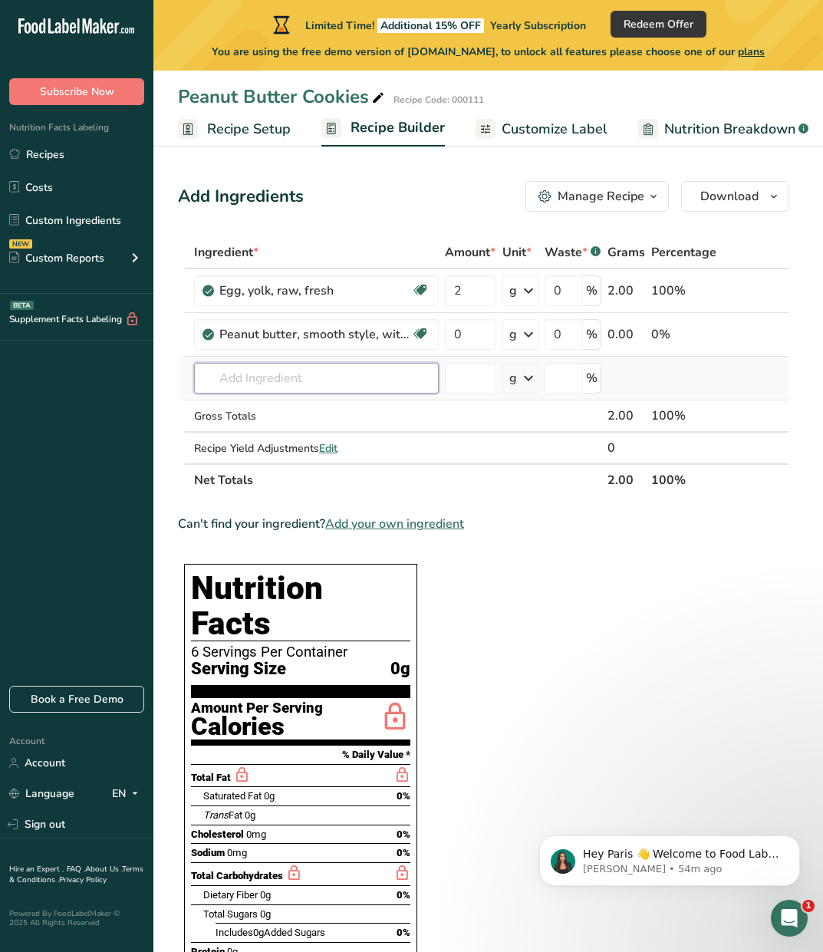
click at [318, 376] on input "text" at bounding box center [316, 378] width 245 height 31
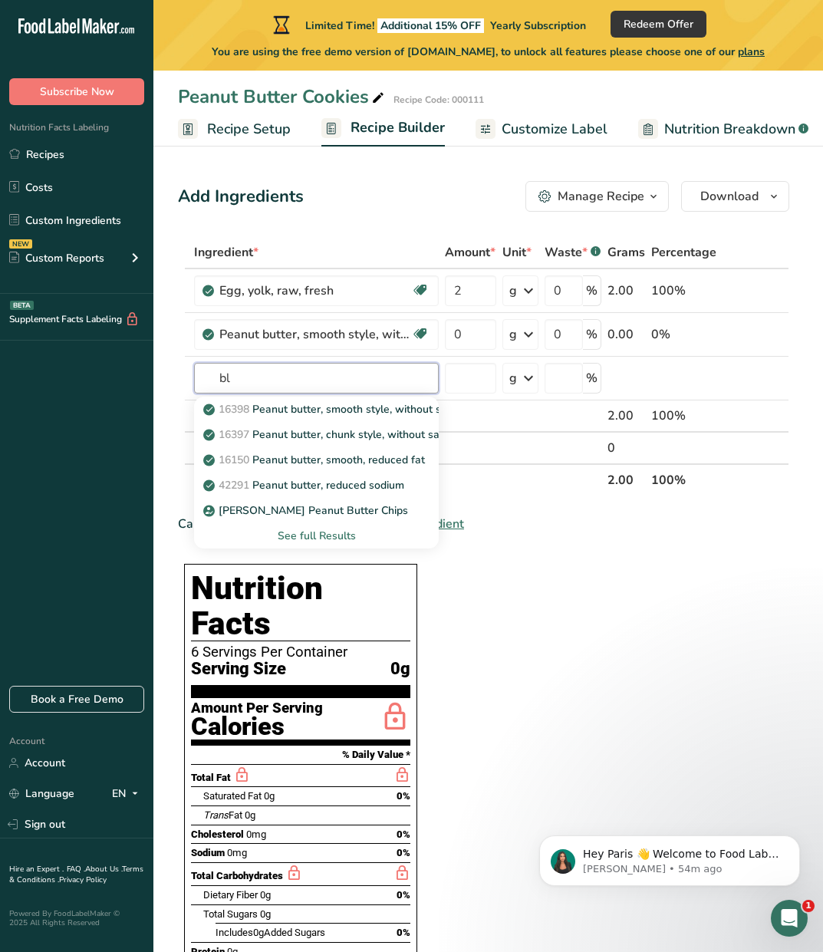
type input "b"
type input "gluten free flour"
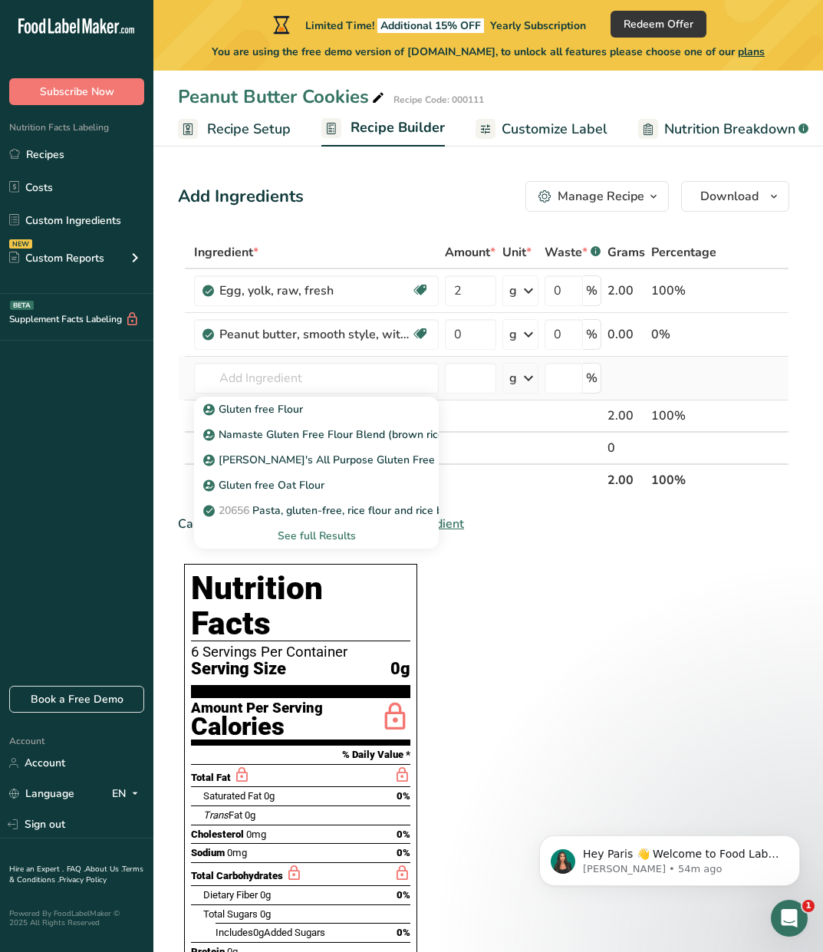
click at [315, 535] on div "See full Results" at bounding box center [316, 536] width 220 height 16
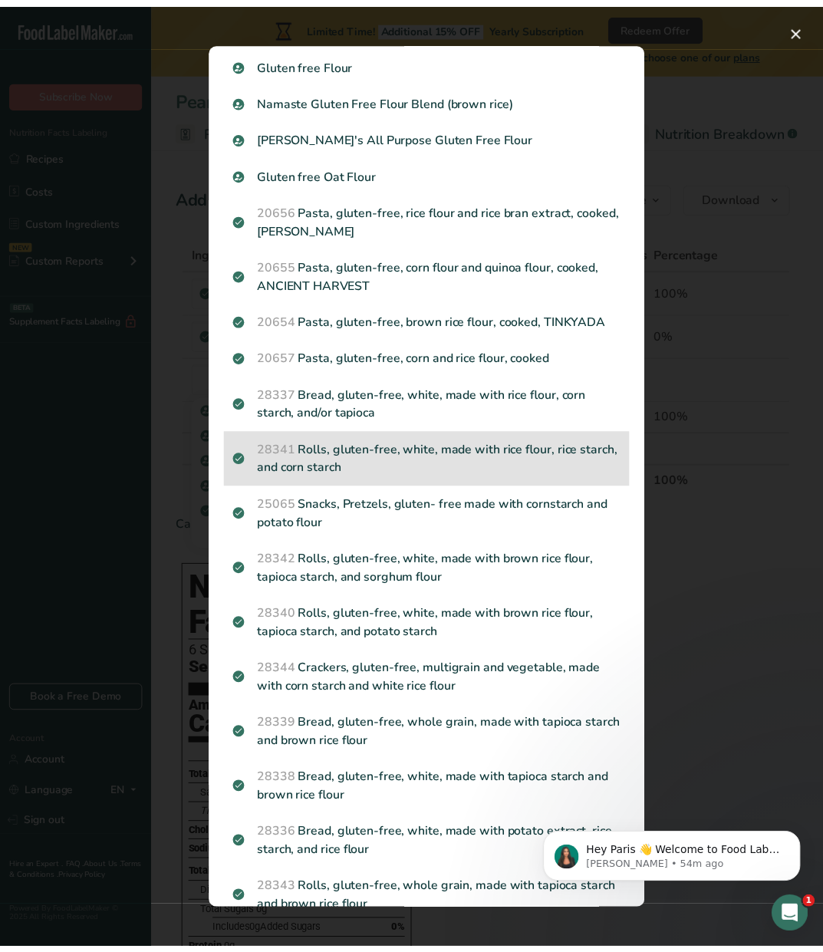
scroll to position [128, 0]
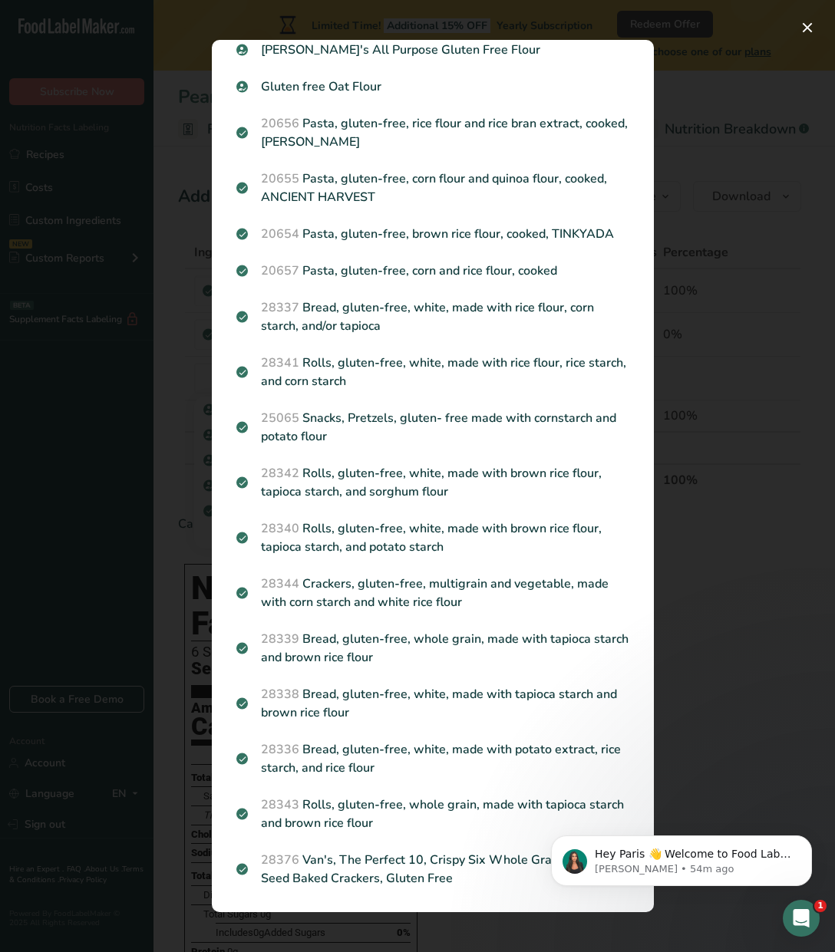
click at [722, 618] on div "Search results modal" at bounding box center [417, 476] width 835 height 952
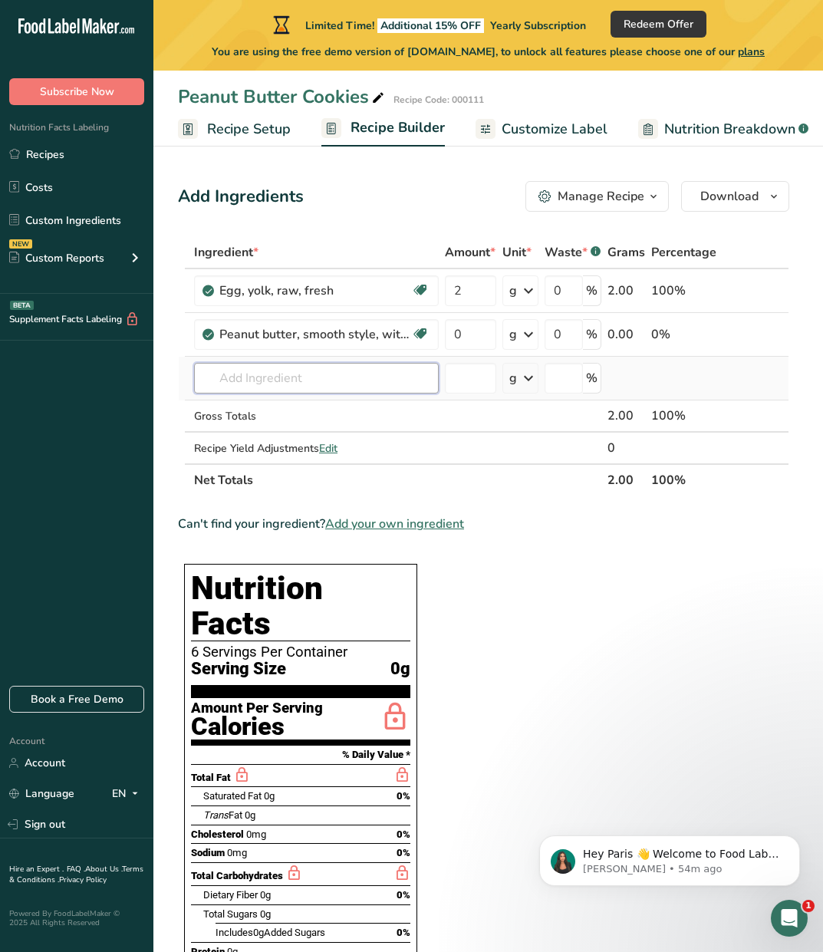
click at [255, 373] on input "text" at bounding box center [316, 378] width 245 height 31
click at [351, 381] on input "[PERSON_NAME]'s red mill gluten free flour" at bounding box center [316, 378] width 245 height 31
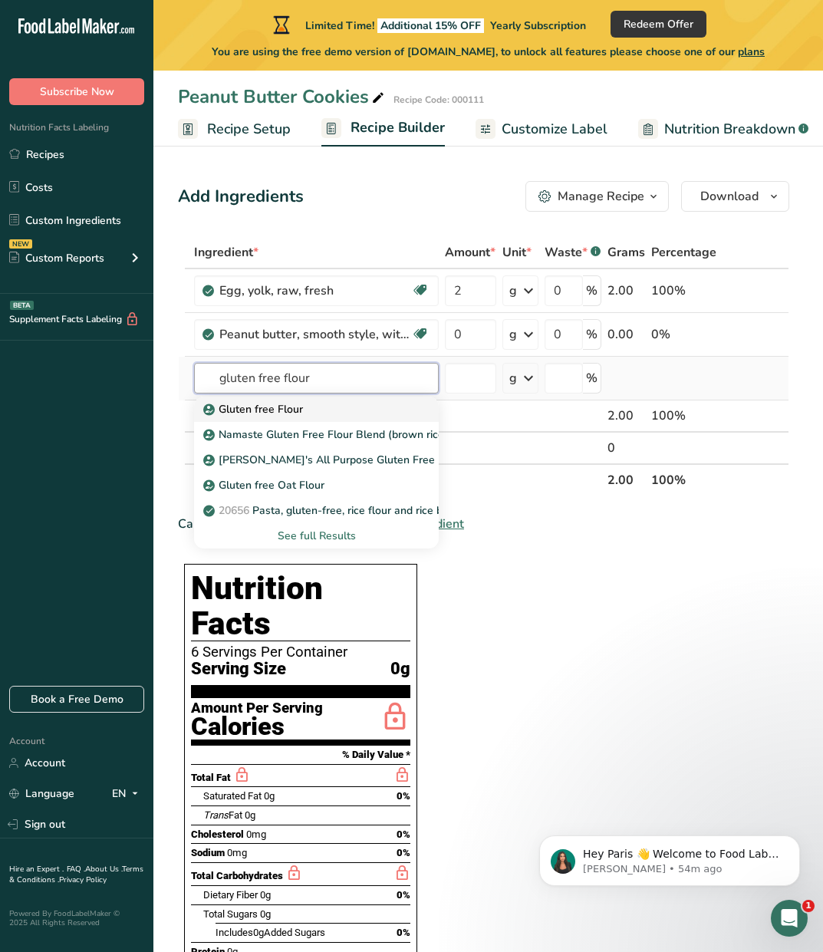
type input "gluten free flour"
click at [361, 412] on div "Gluten free Flour" at bounding box center [304, 409] width 196 height 16
type input "Gluten free Flour"
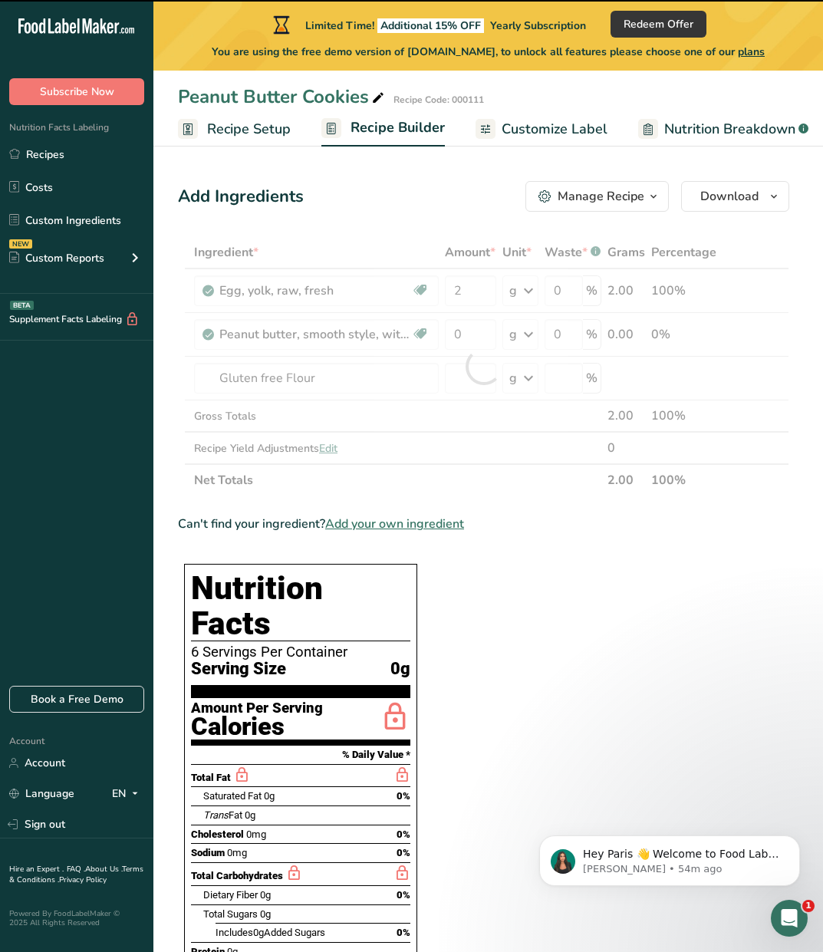
type input "0"
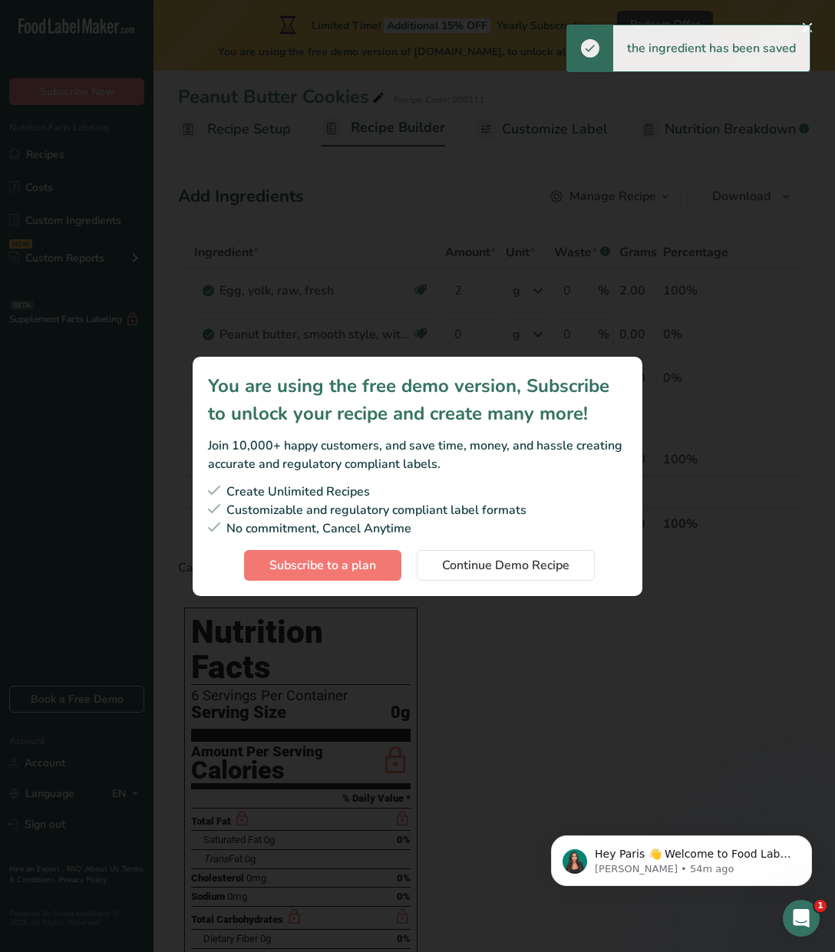
click at [771, 359] on div "Subscription modal" at bounding box center [417, 476] width 835 height 952
